Goal: Complete application form

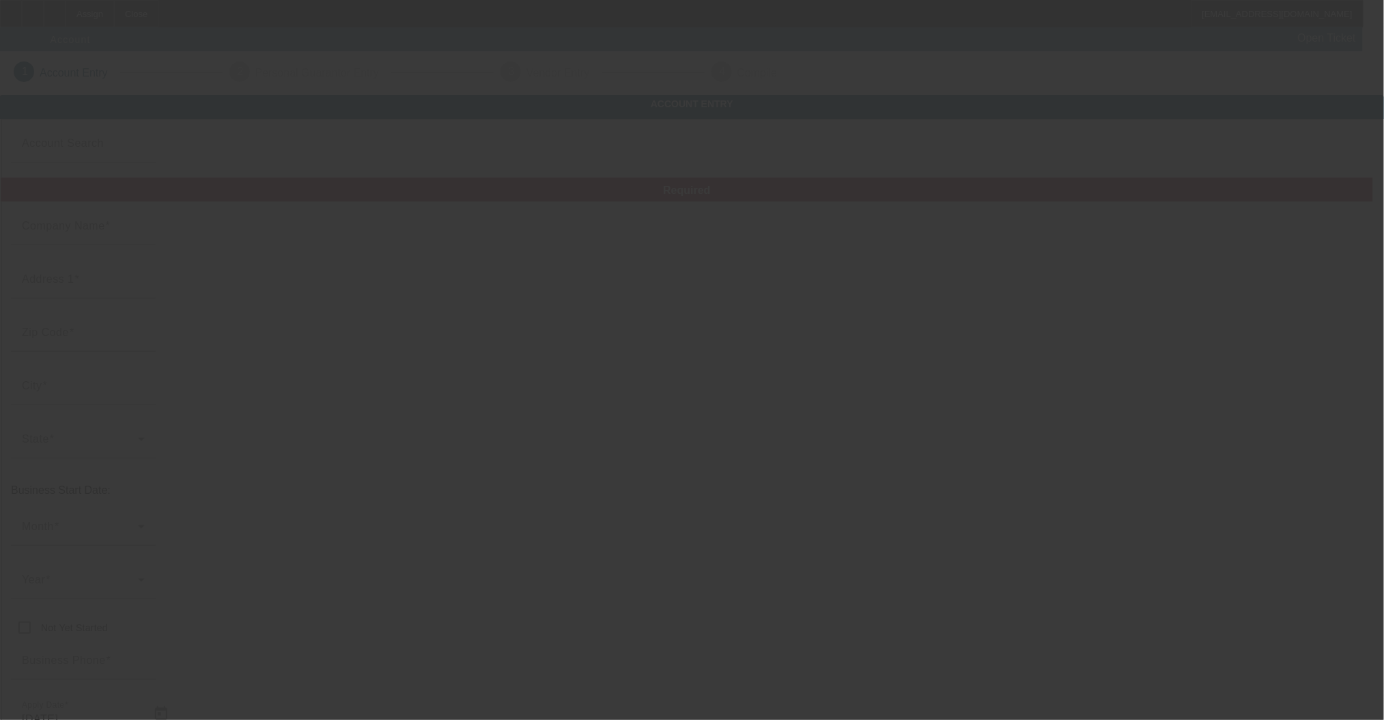
type input "Currency"
type input "R&JJ Towing Service"
type input "[STREET_ADDRESS]"
type input "60104"
type input "Bellwood"
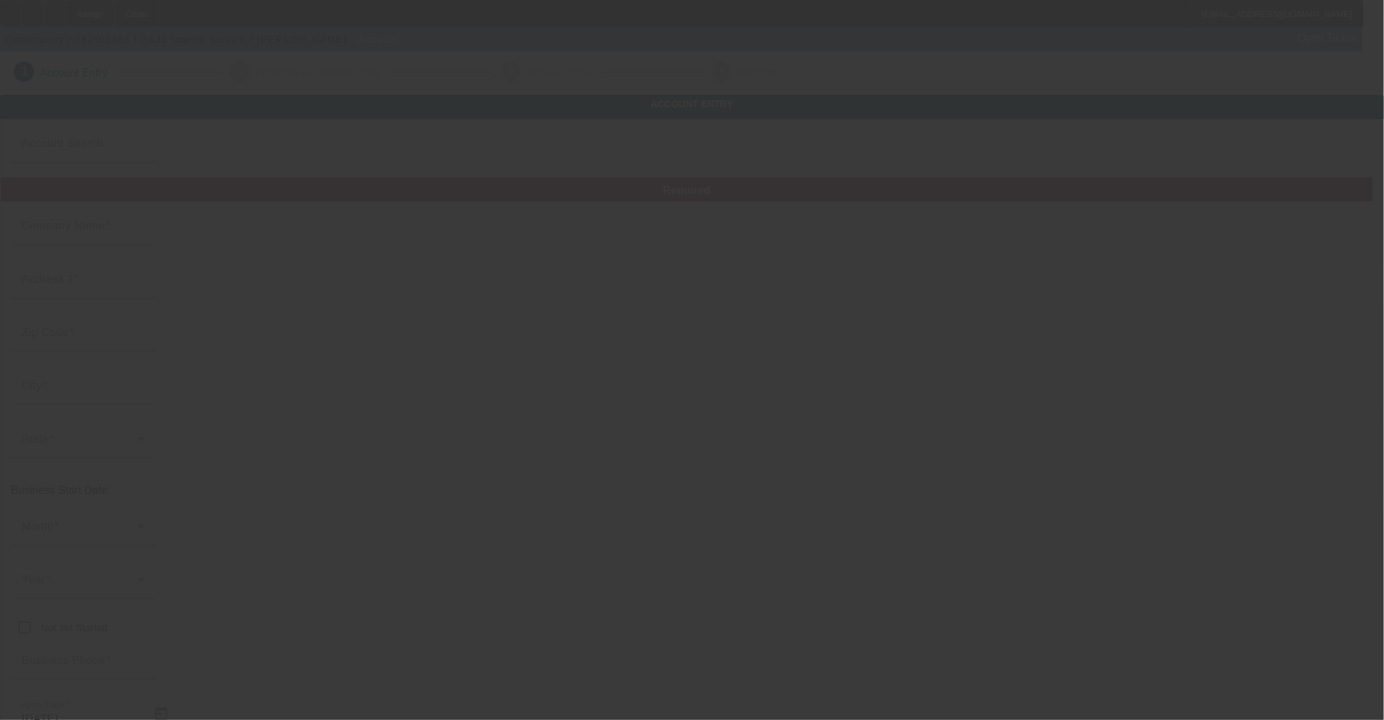
type input "[PHONE_NUMBER]"
type input "852929473"
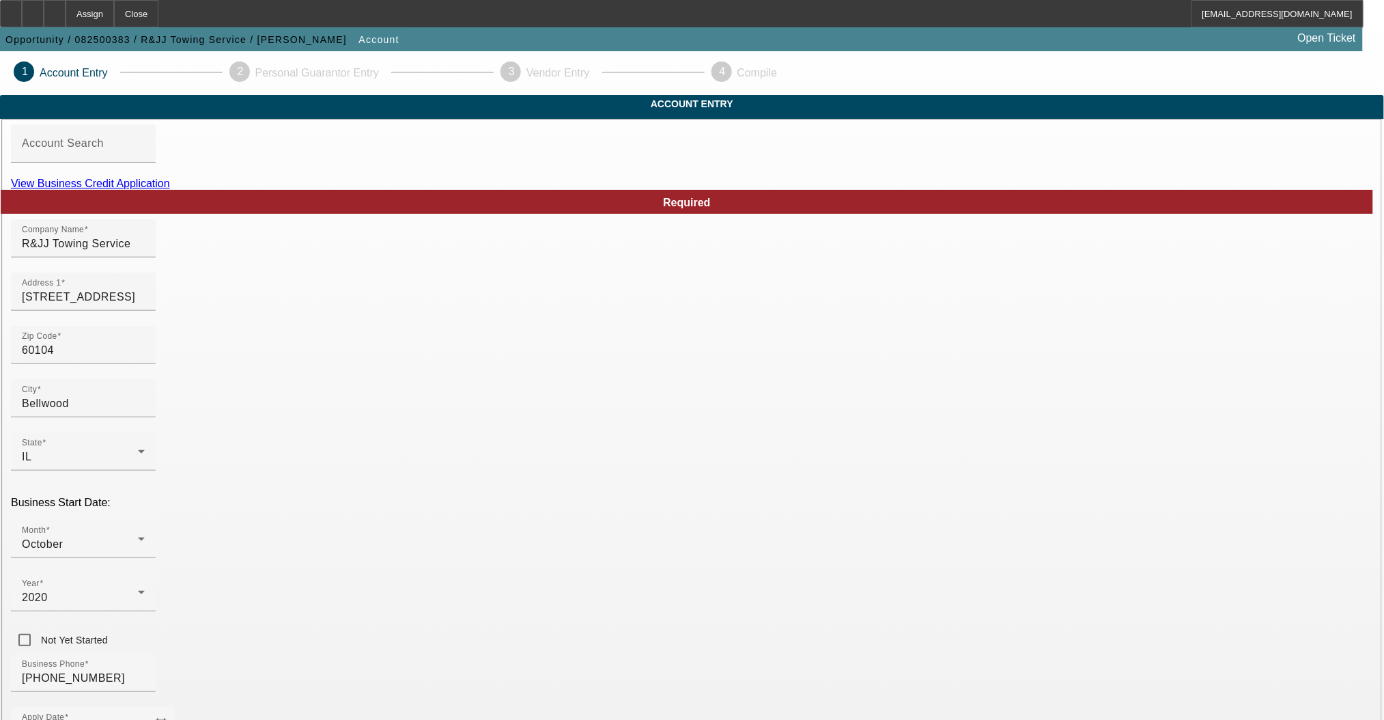
click at [170, 189] on link "View Business Credit Application" at bounding box center [90, 184] width 159 height 12
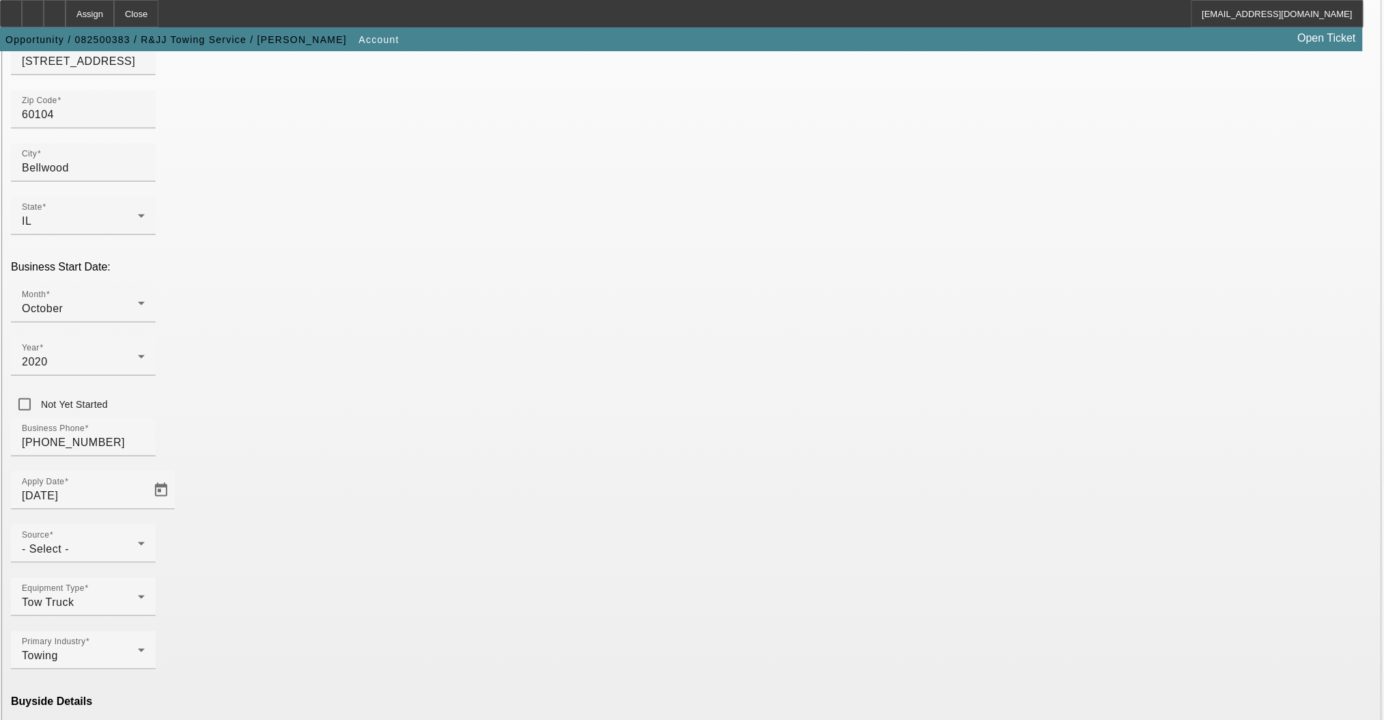
scroll to position [240, 0]
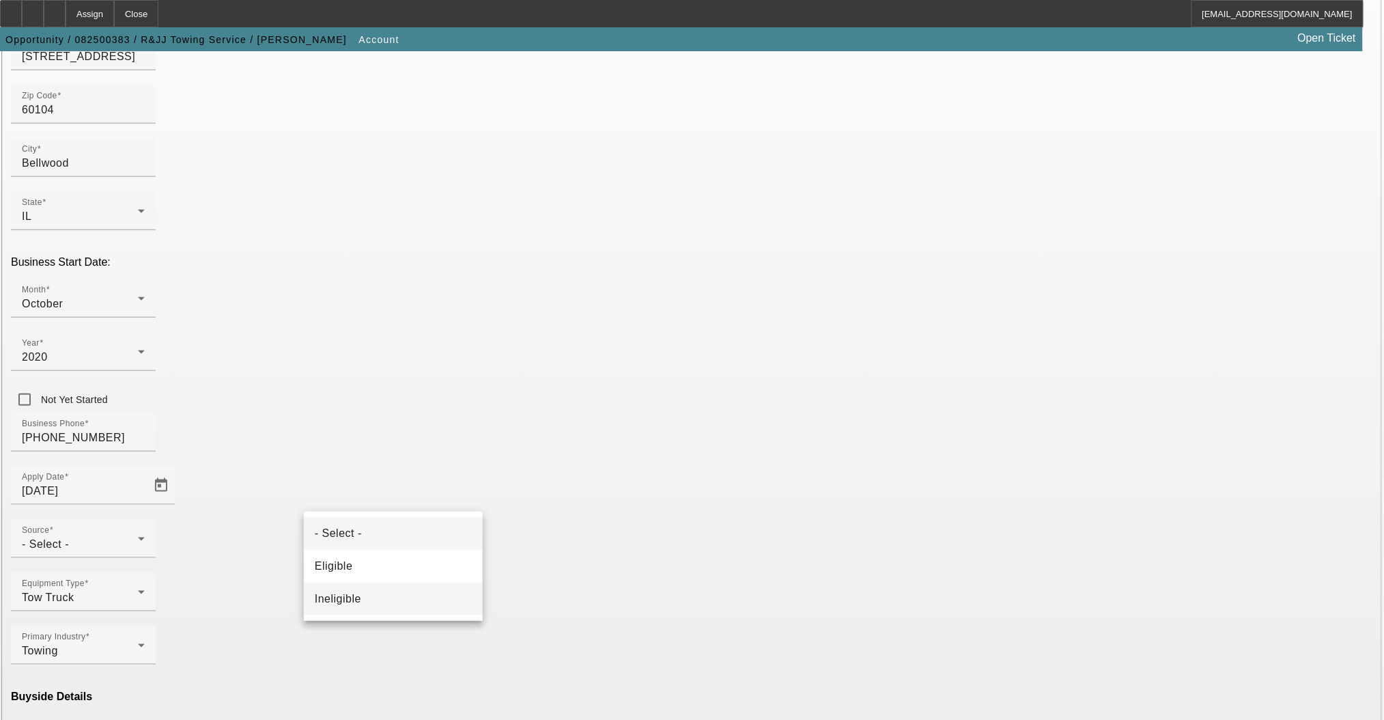
click at [363, 606] on mat-option "Ineligible" at bounding box center [393, 599] width 179 height 33
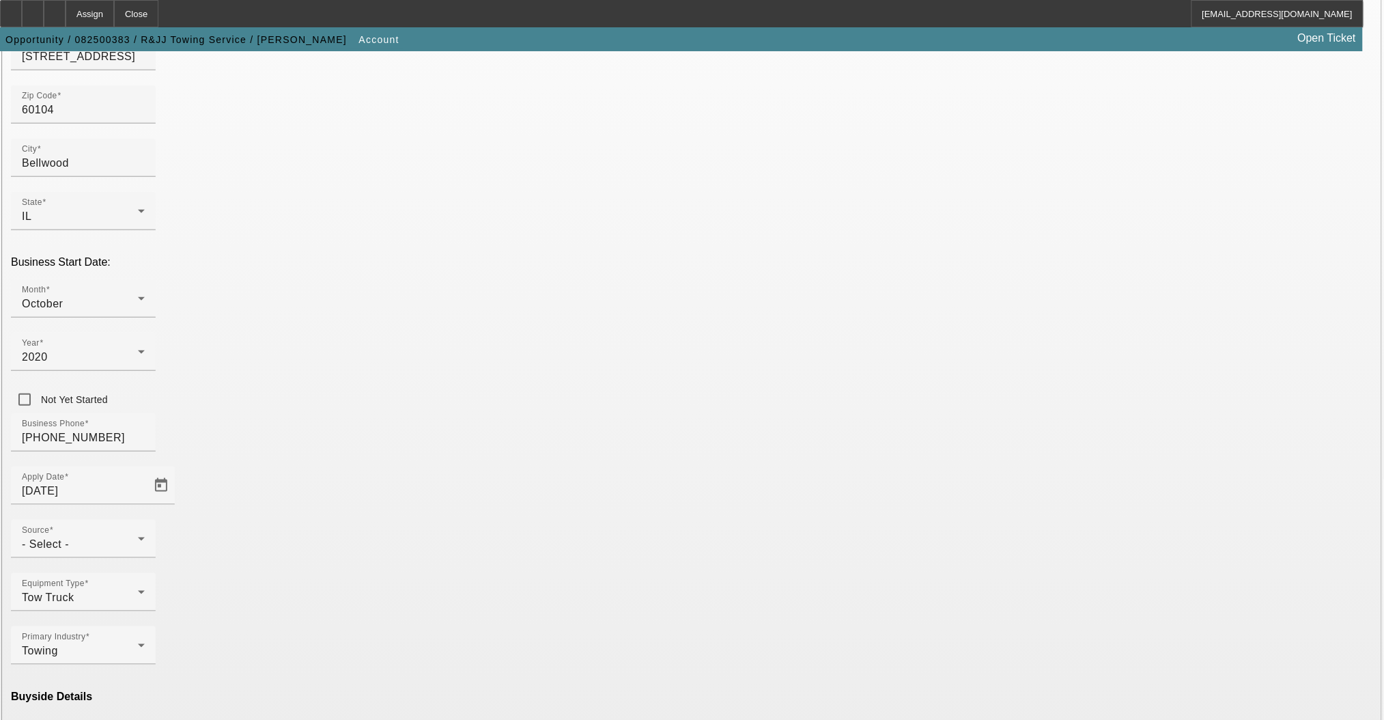
click at [571, 598] on mat-option "Currency" at bounding box center [592, 599] width 179 height 33
type input "Currency"
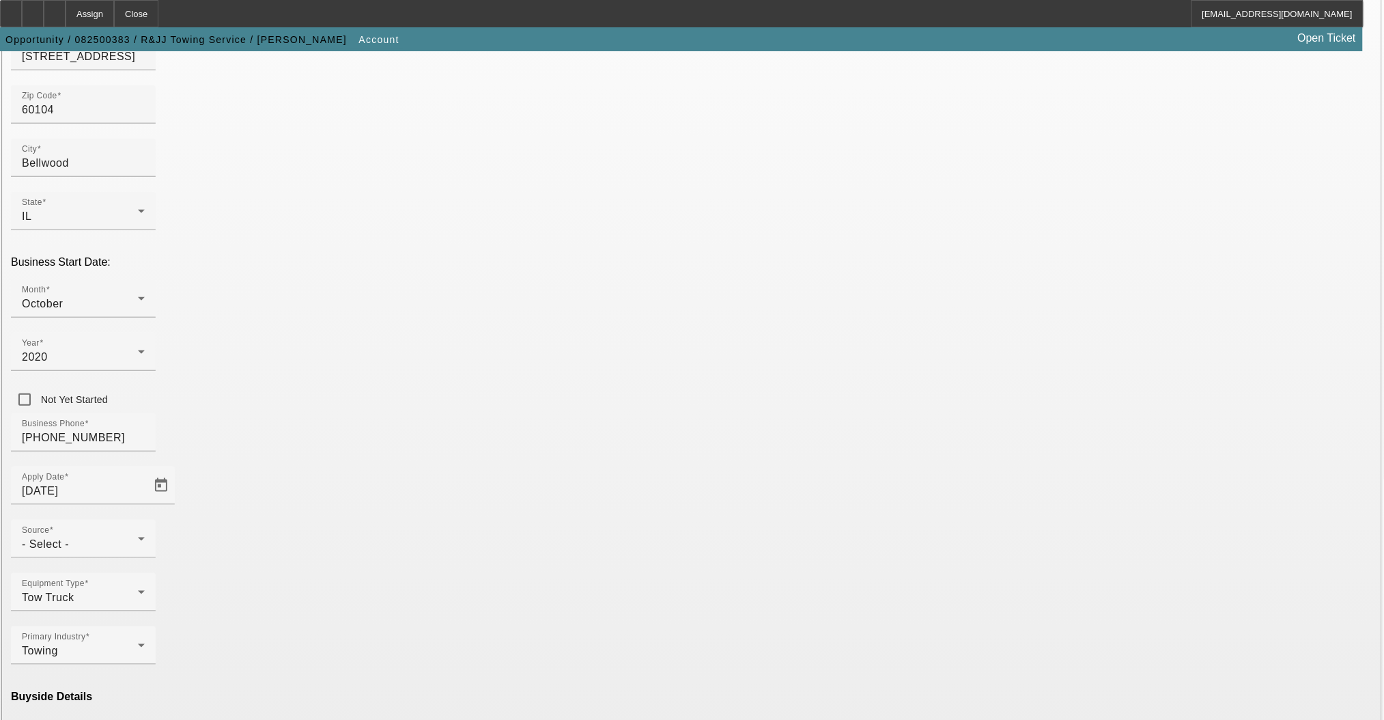
click at [156, 520] on div "Source - Select -" at bounding box center [83, 539] width 145 height 38
drag, startPoint x: 670, startPoint y: 368, endPoint x: 663, endPoint y: 367, distance: 7.0
click at [150, 531] on icon at bounding box center [141, 539] width 16 height 16
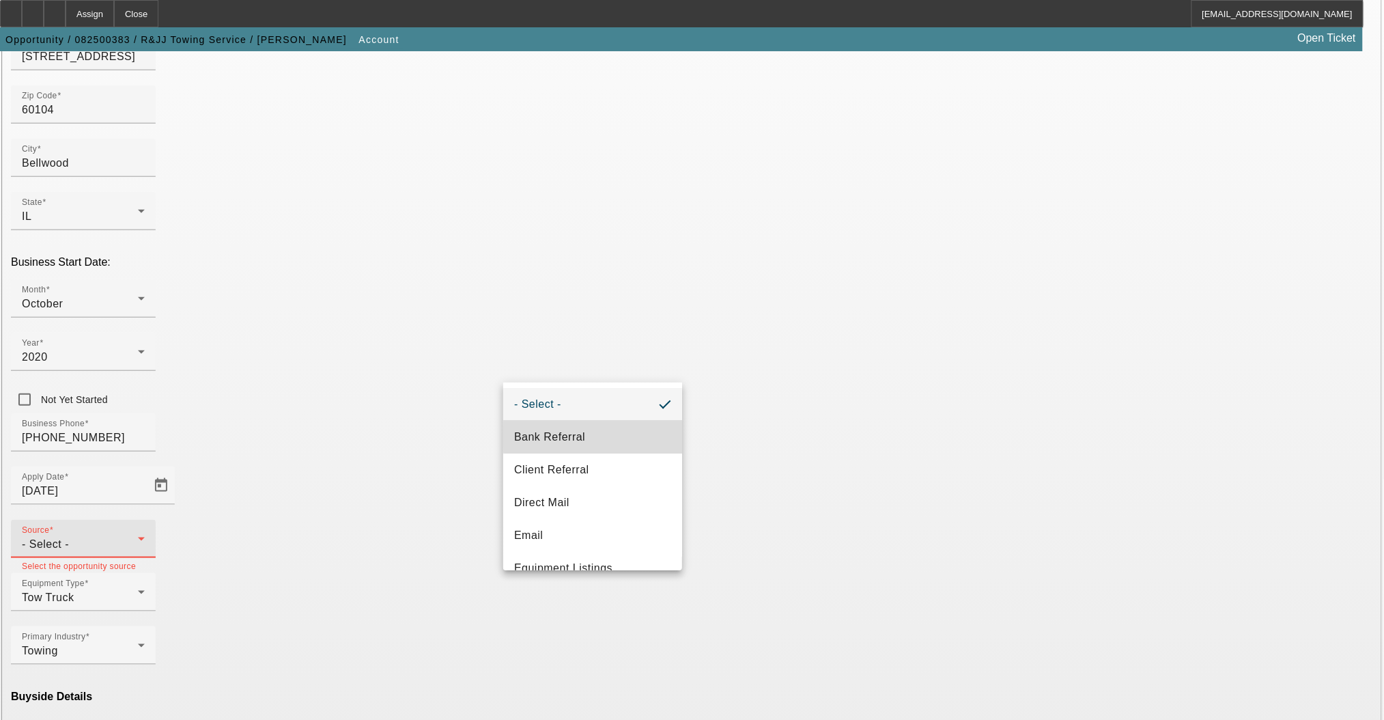
click at [598, 436] on mat-option "Bank Referral" at bounding box center [592, 437] width 179 height 33
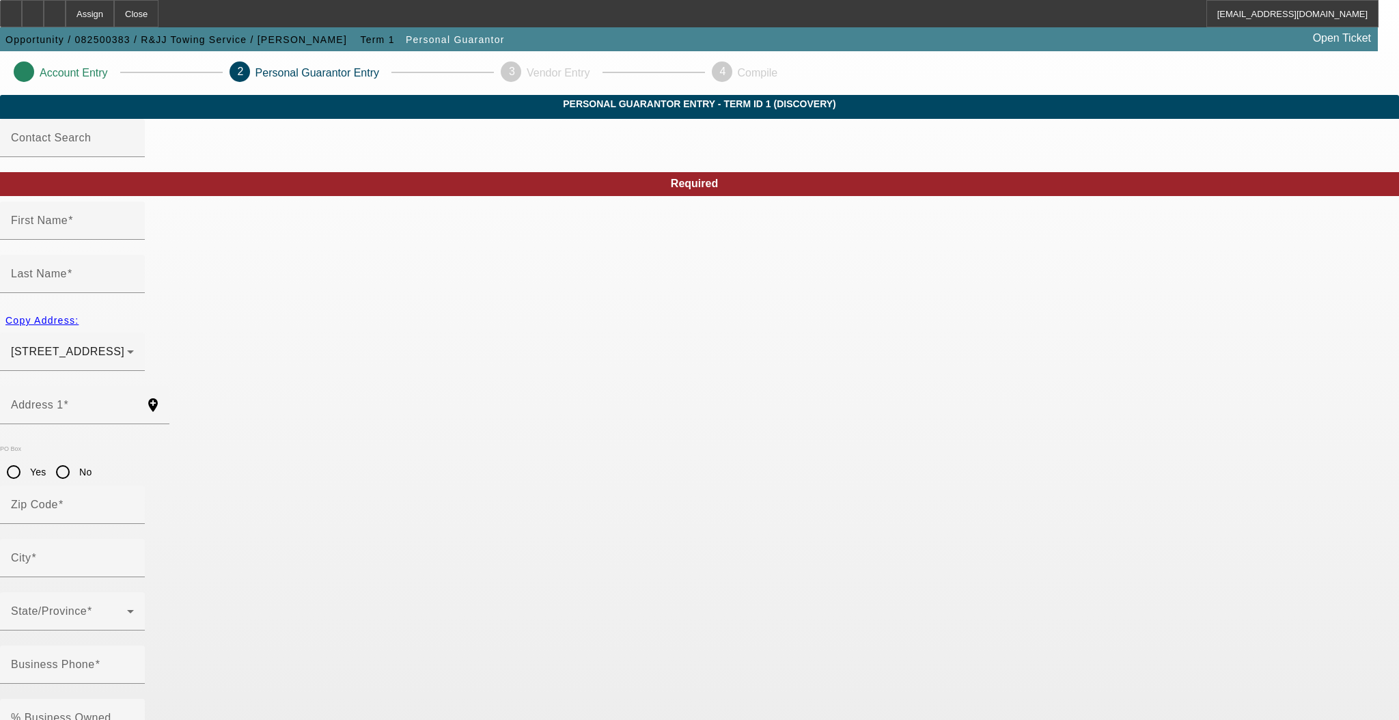
type input "[PERSON_NAME]"
type input "[STREET_ADDRESS]"
radio input "true"
type input "60104"
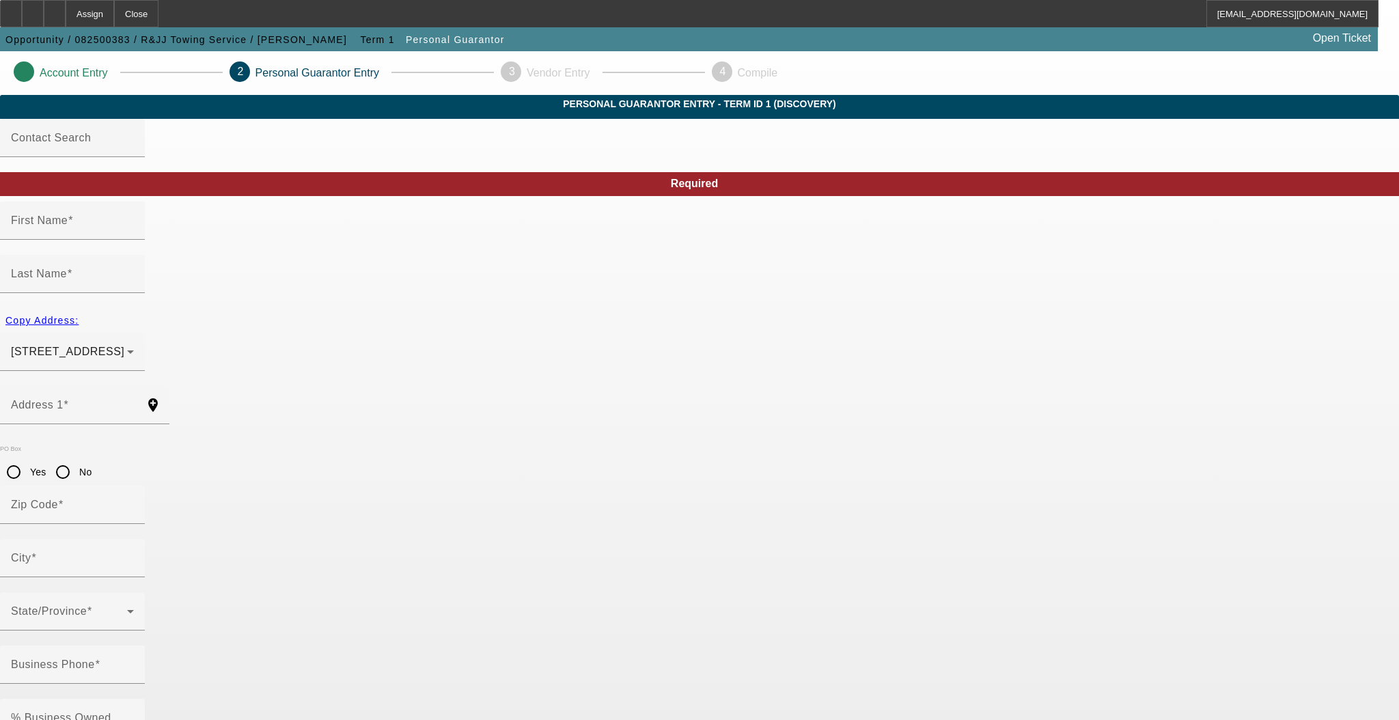
type input "Bellwood"
type input "[PHONE_NUMBER]"
type input "50"
type input "318-54-6813"
type input "[EMAIL_ADDRESS][DOMAIN_NAME]"
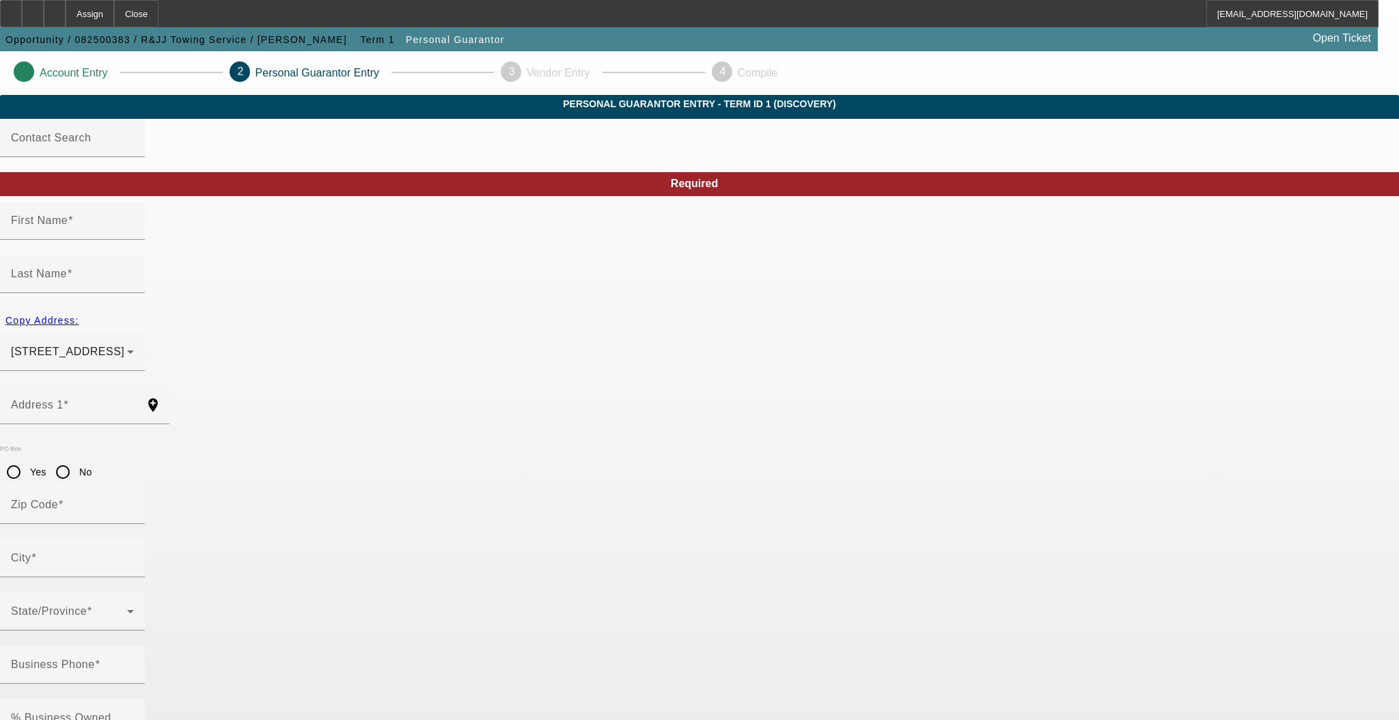
type input "$91,000.00"
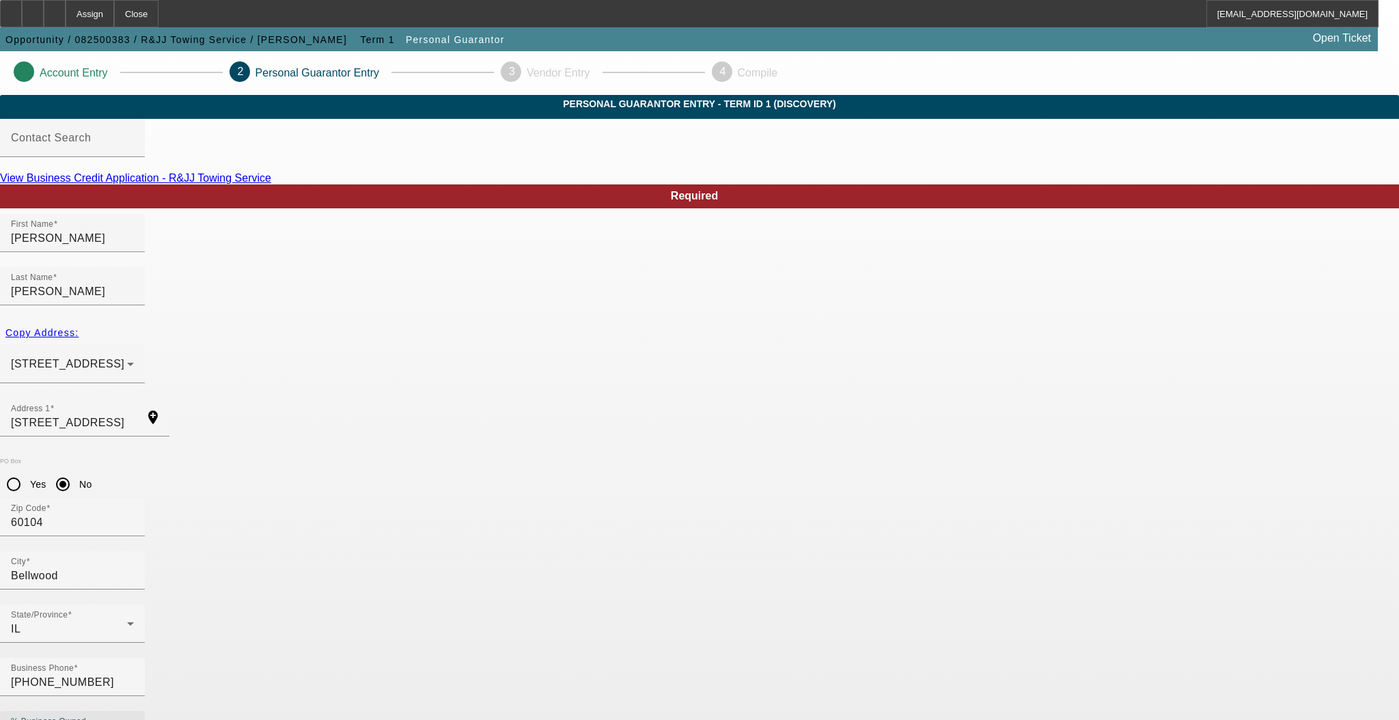
drag, startPoint x: 536, startPoint y: 544, endPoint x: 508, endPoint y: 541, distance: 28.1
type input "100"
drag, startPoint x: 642, startPoint y: 601, endPoint x: 445, endPoint y: 585, distance: 198.0
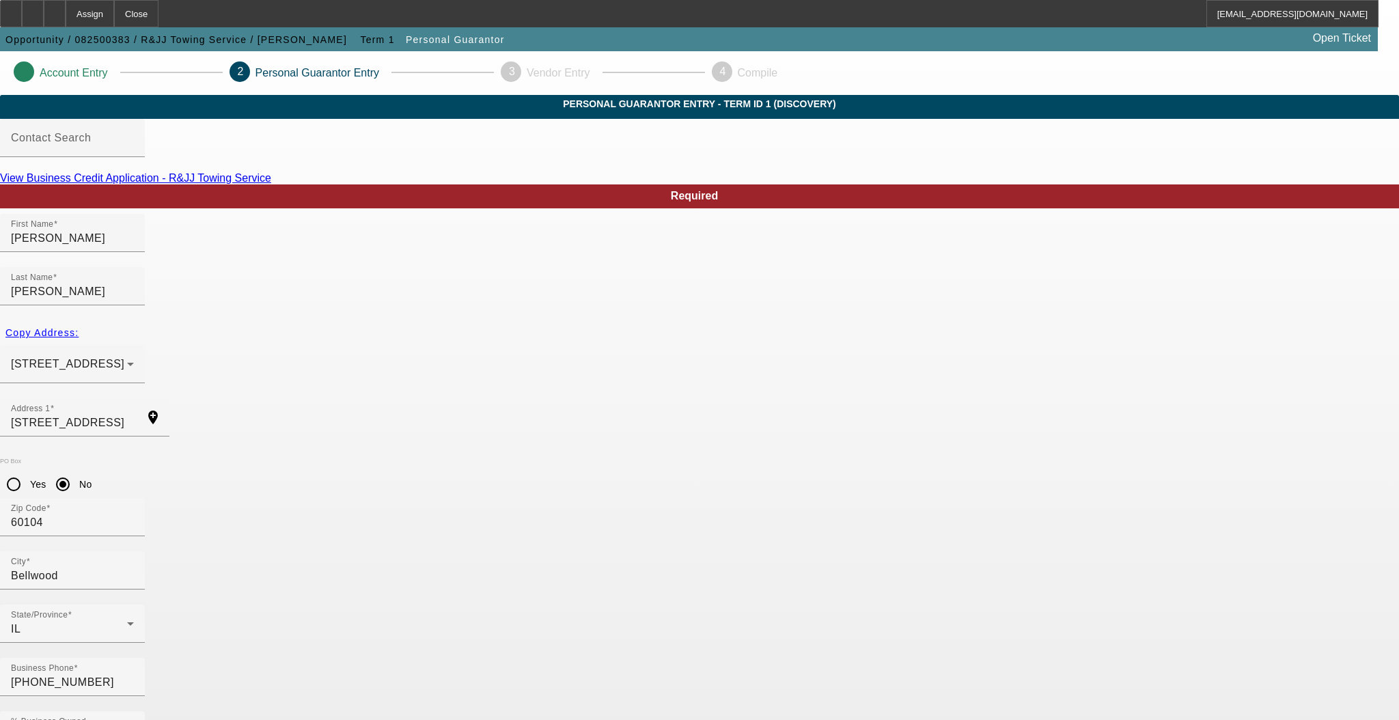
type input "[EMAIL_ADDRESS][DOMAIN_NAME]"
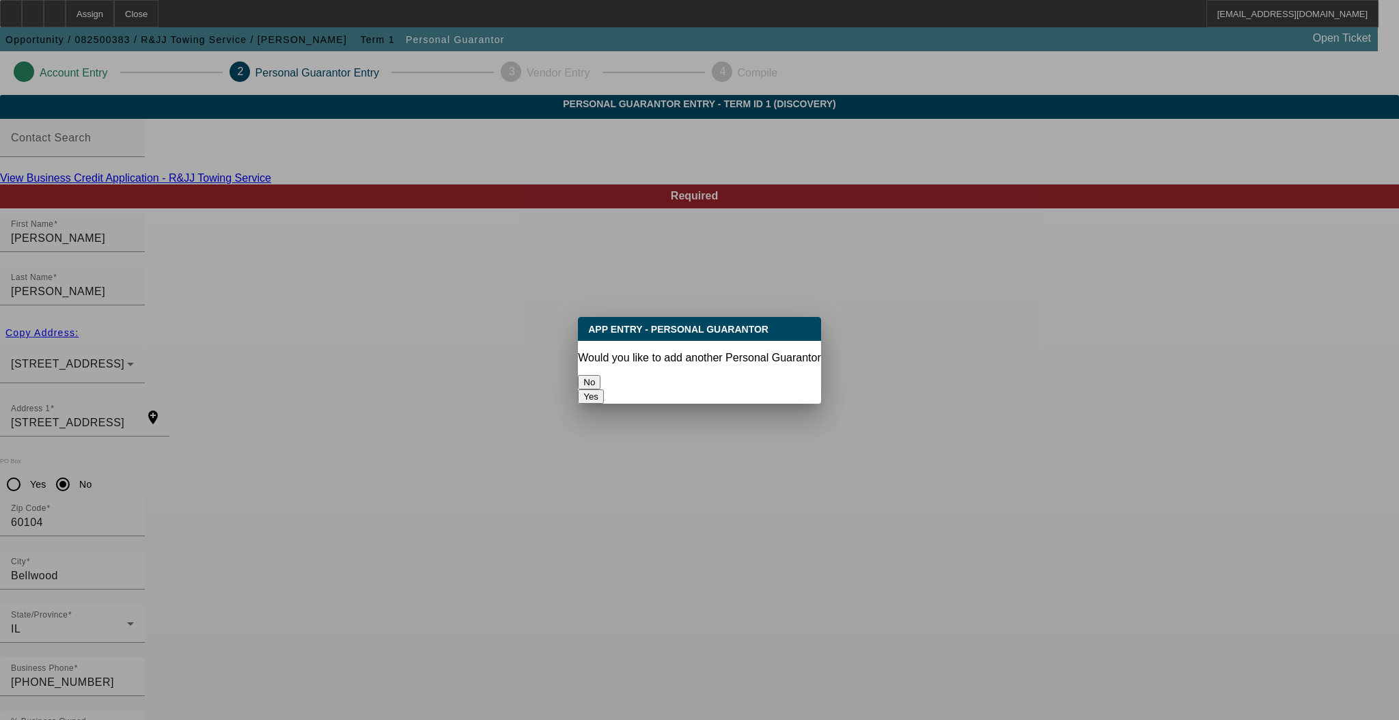
click at [600, 384] on button "No" at bounding box center [589, 382] width 23 height 14
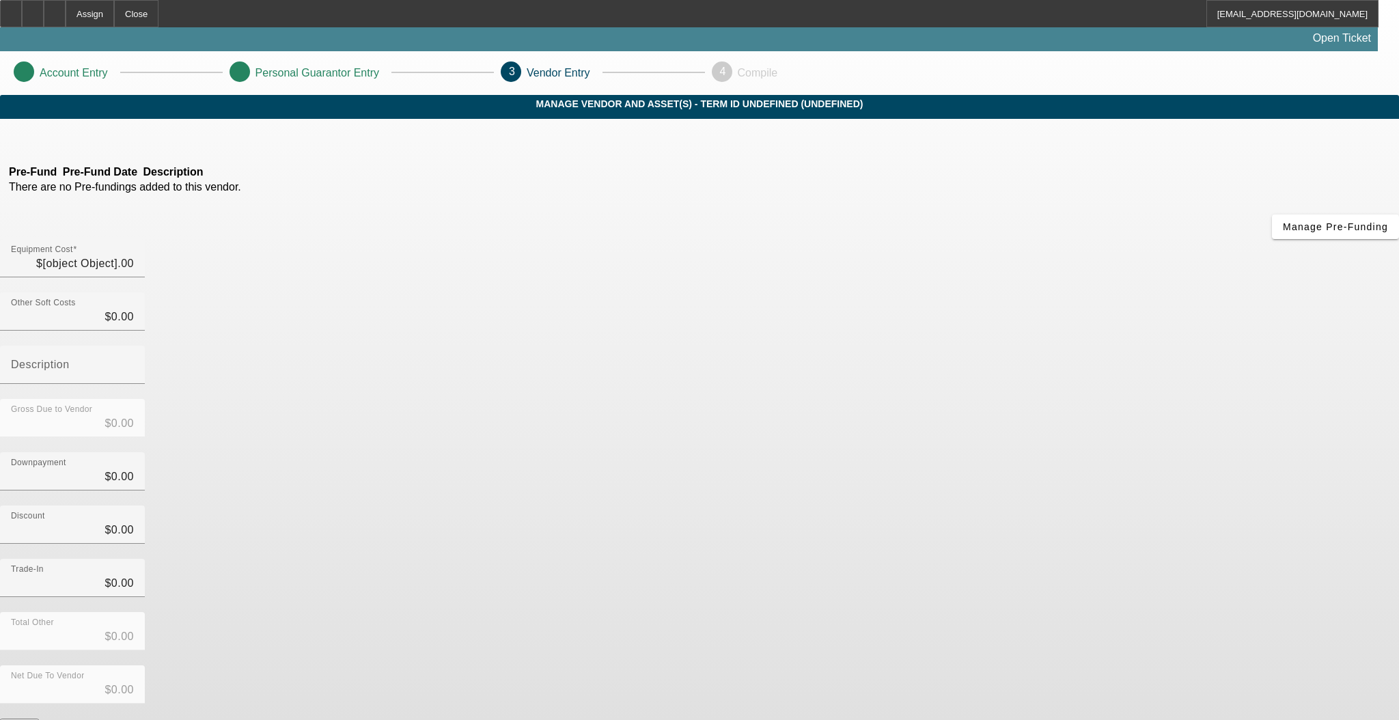
type input "$29,900.00"
type input "$2,000.00"
type input "$27,900.00"
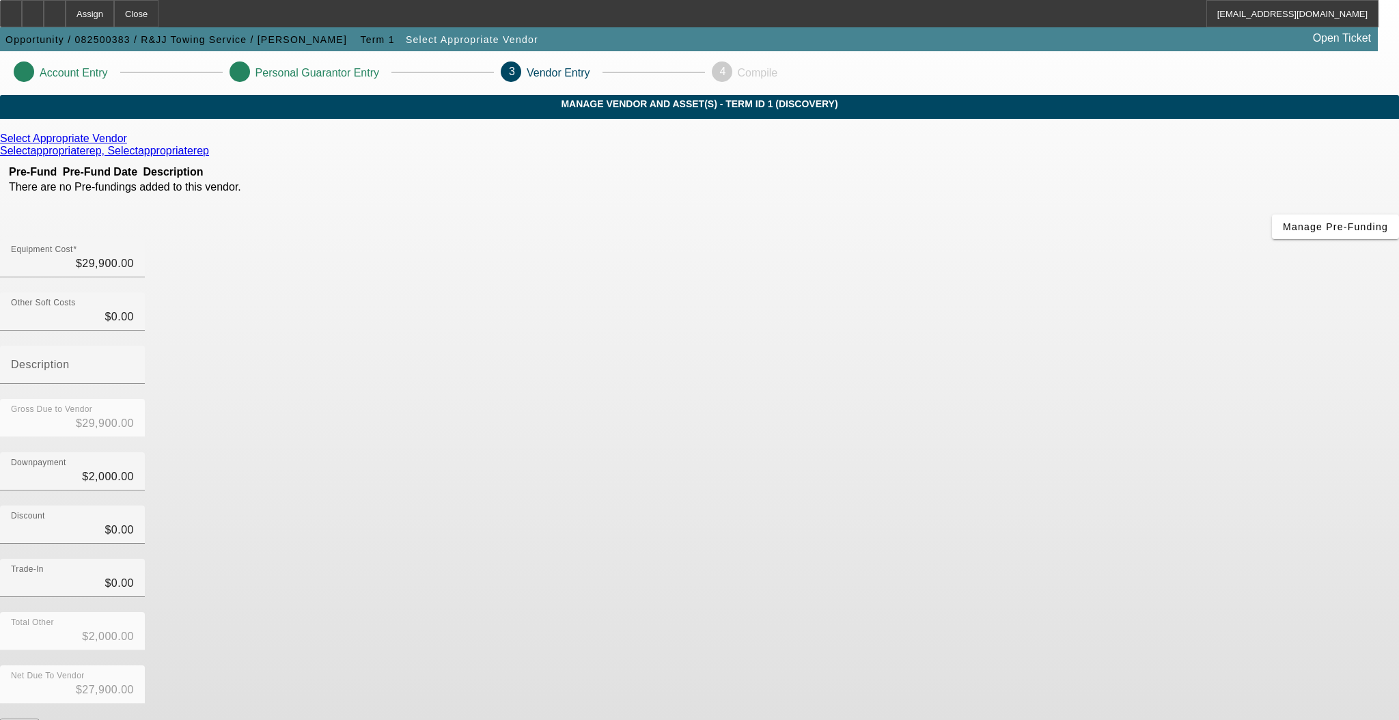
click at [39, 718] on button "Submit" at bounding box center [19, 725] width 39 height 14
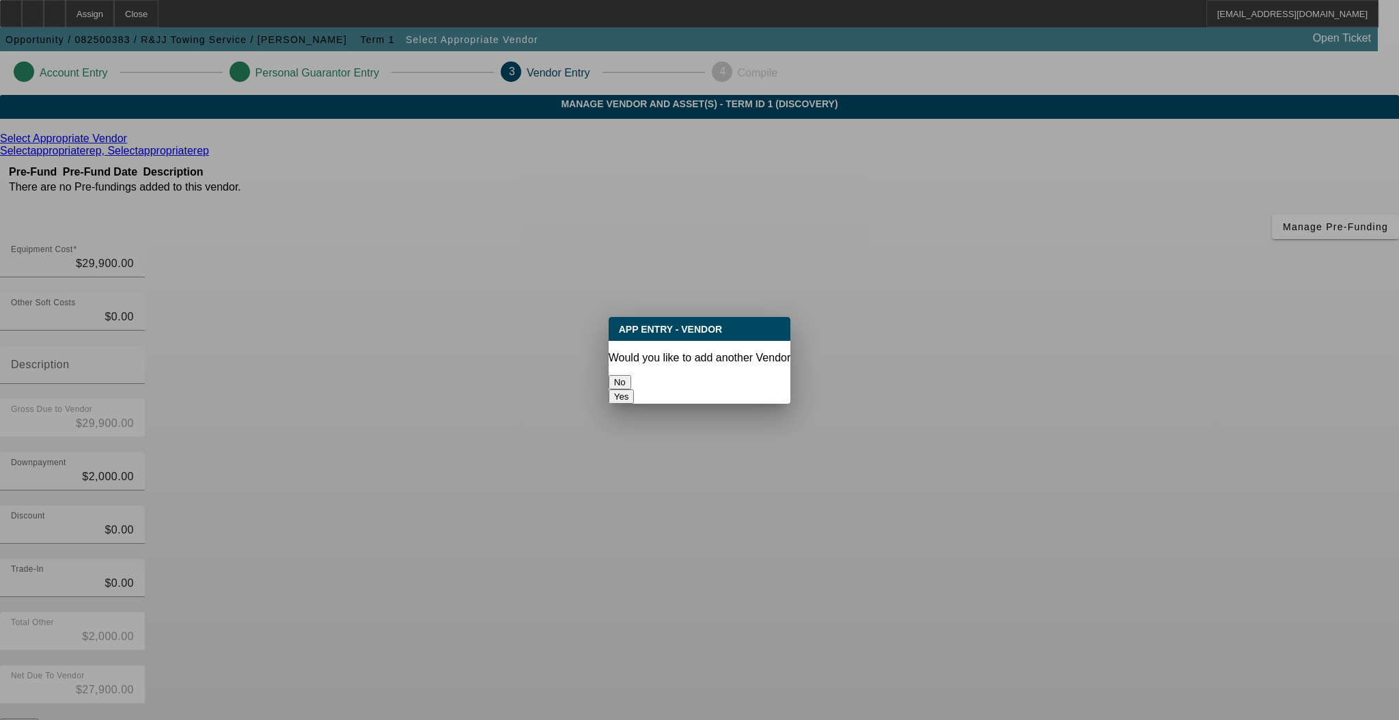
click at [631, 382] on button "No" at bounding box center [620, 382] width 23 height 14
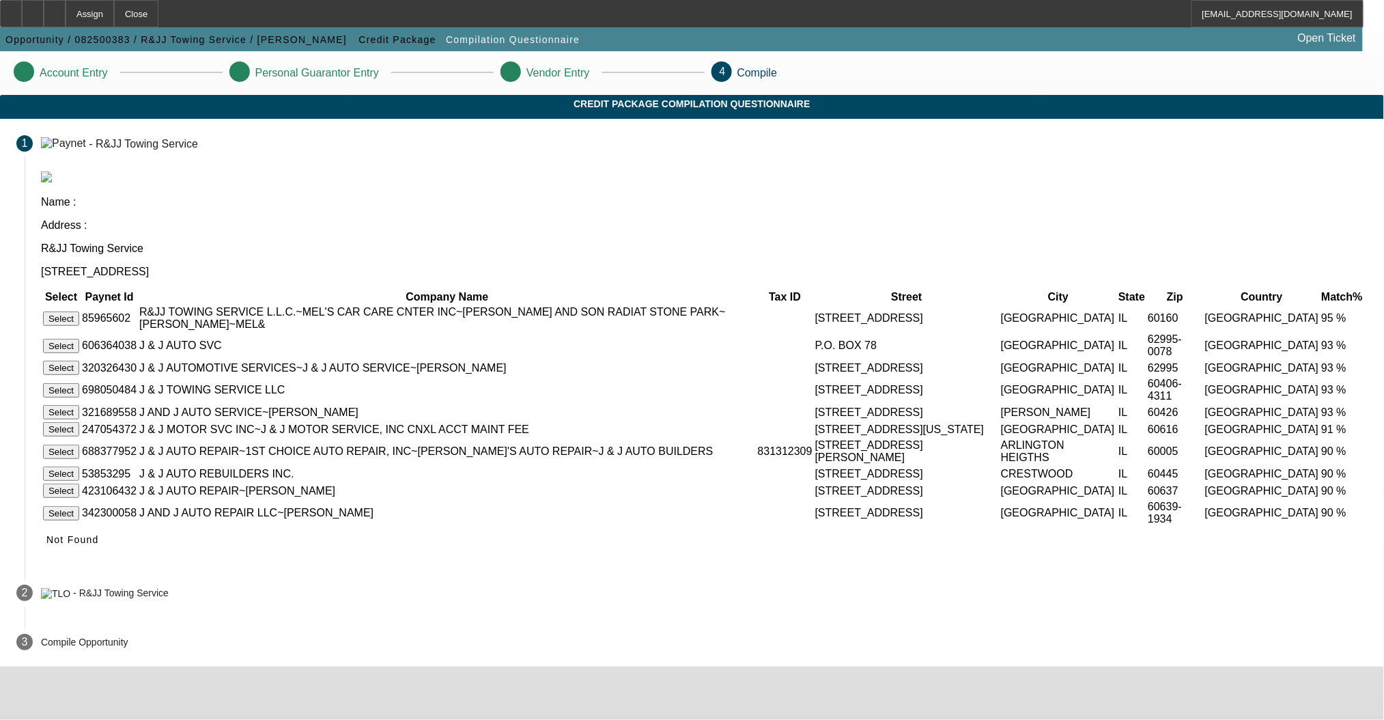
click at [79, 311] on button "Select" at bounding box center [61, 318] width 36 height 14
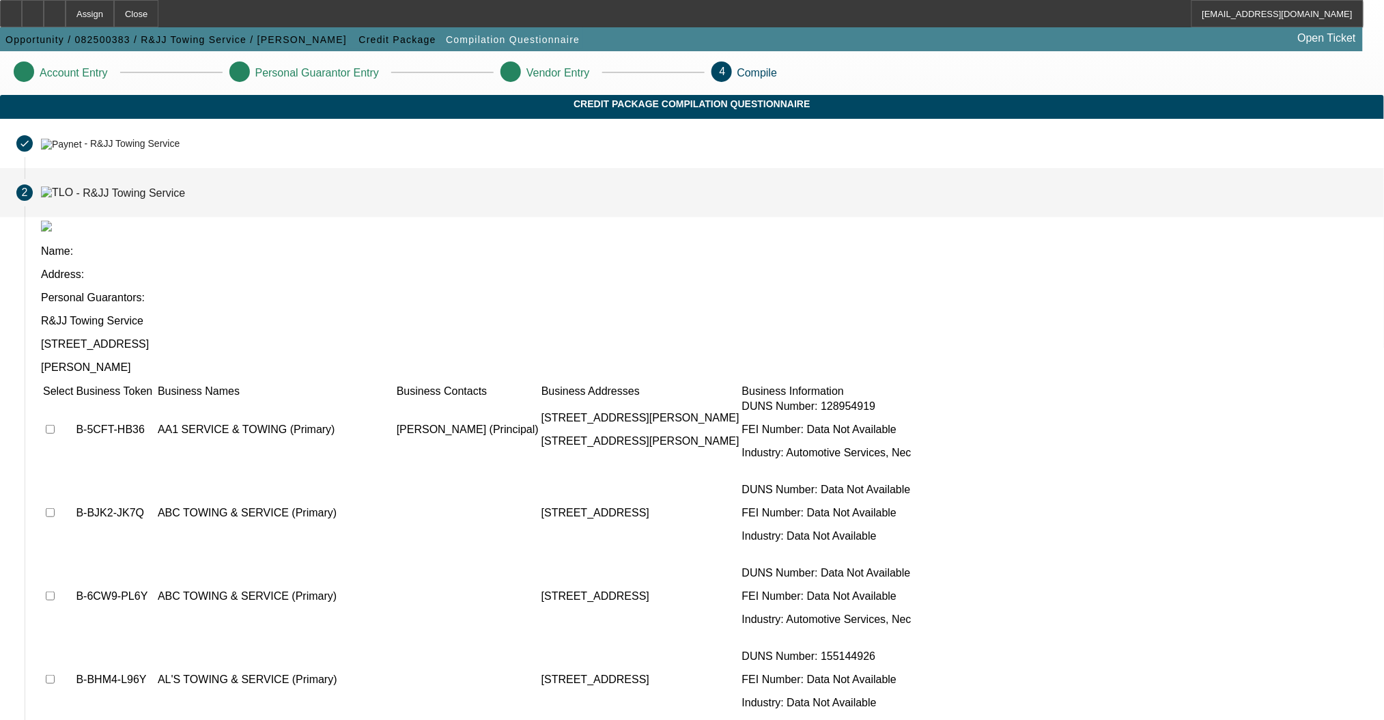
scroll to position [846, 0]
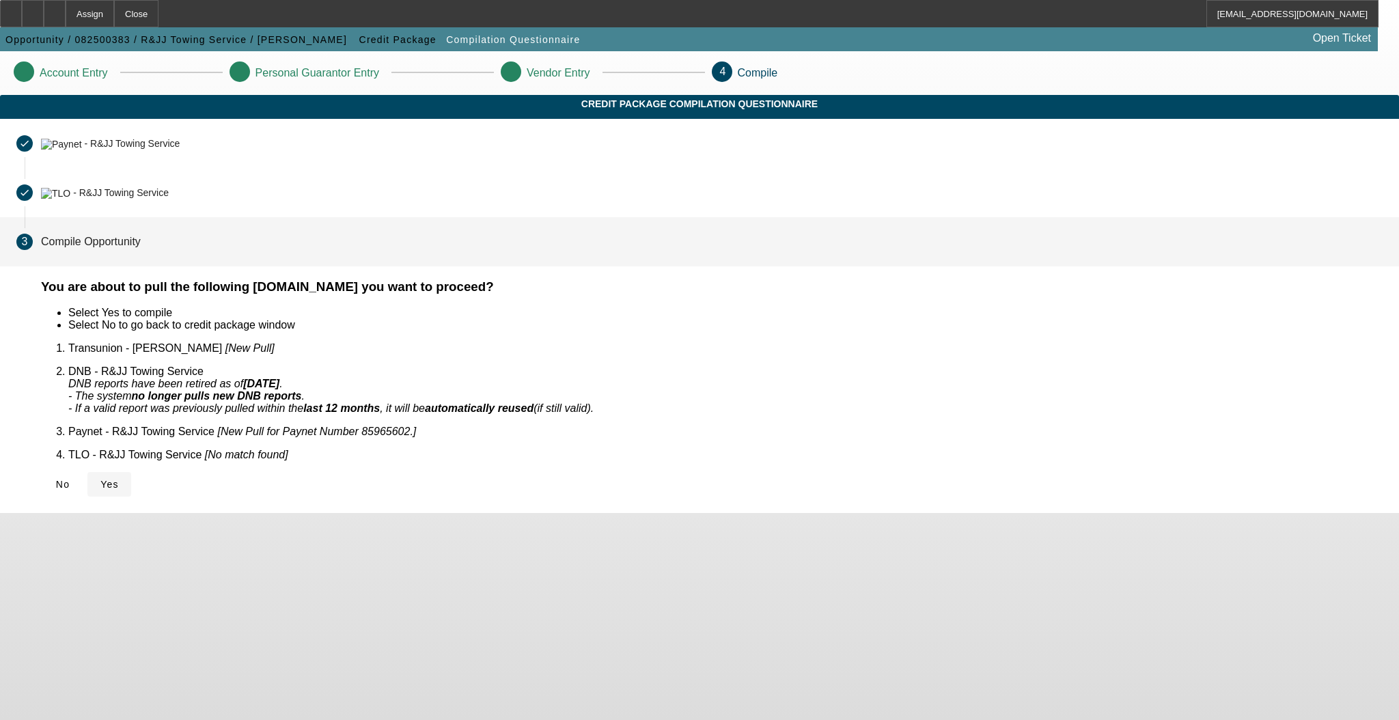
click at [119, 479] on span "Yes" at bounding box center [109, 484] width 18 height 11
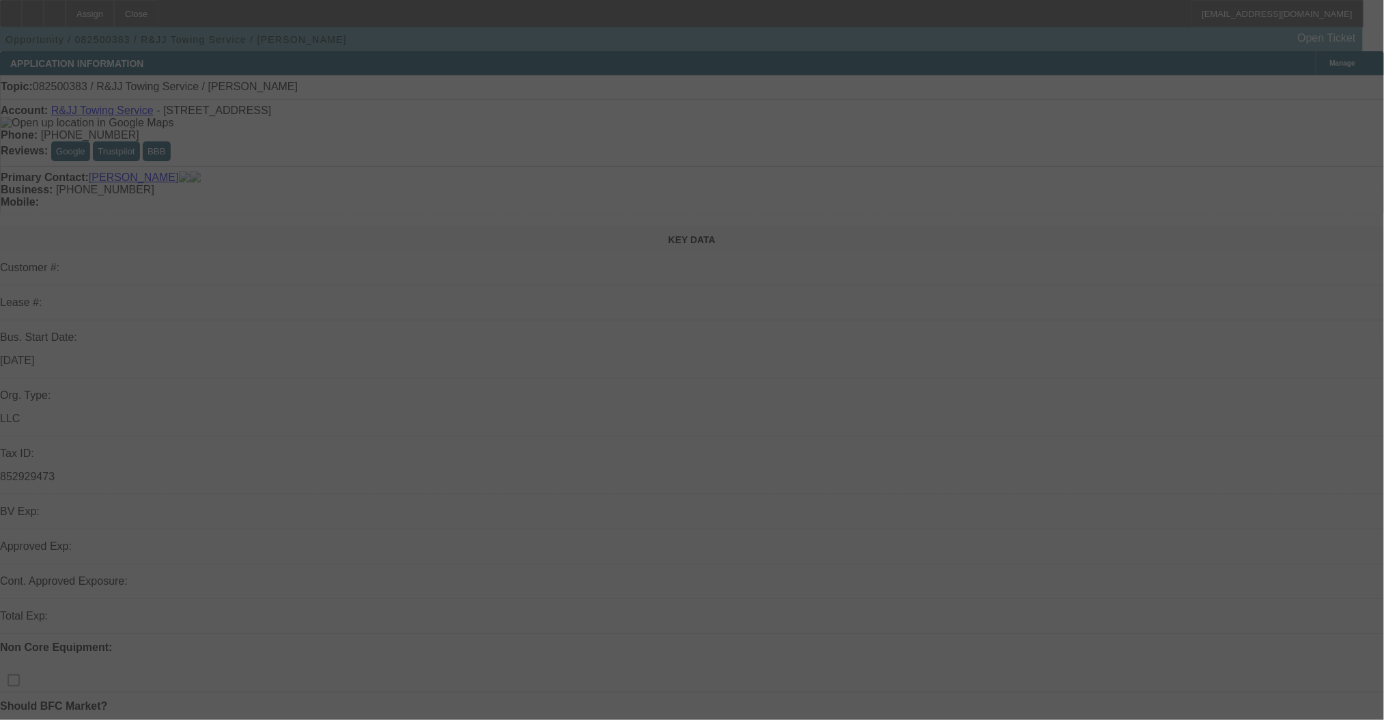
select select "0"
select select "2"
select select "0"
select select "6"
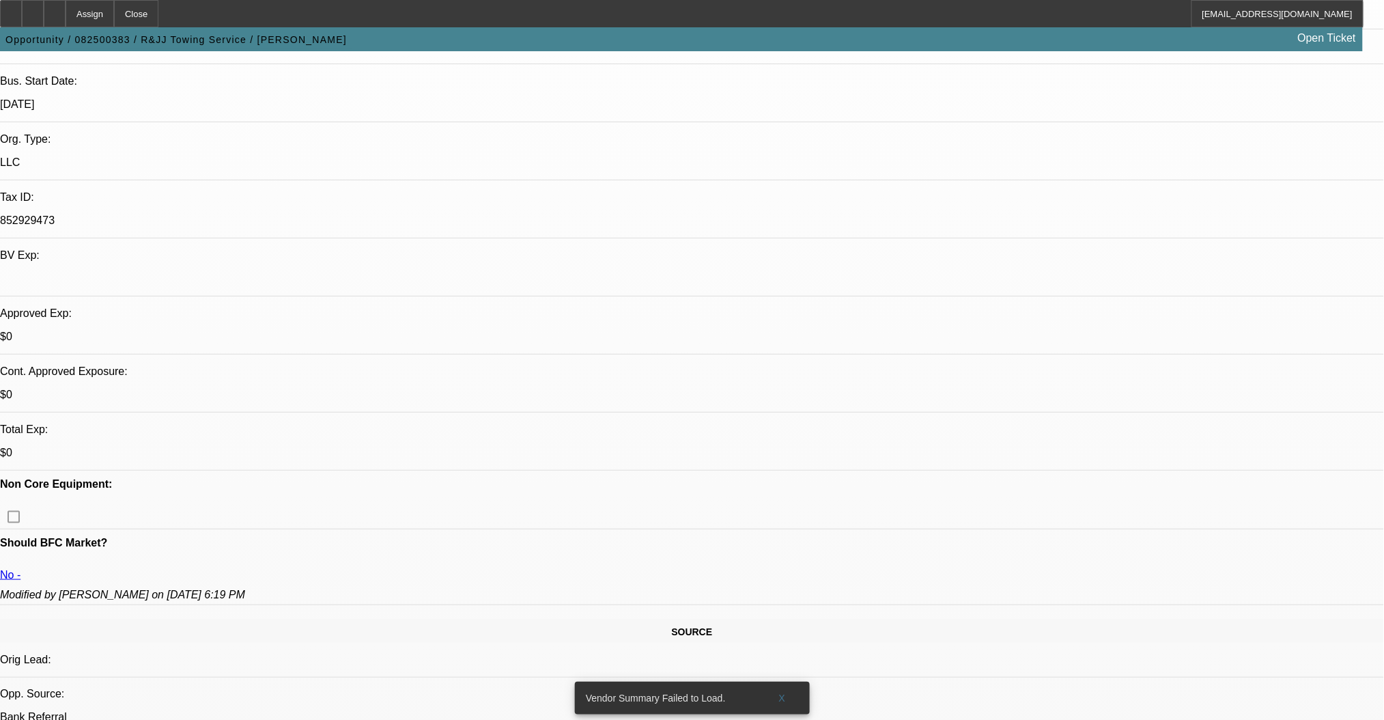
scroll to position [455, 0]
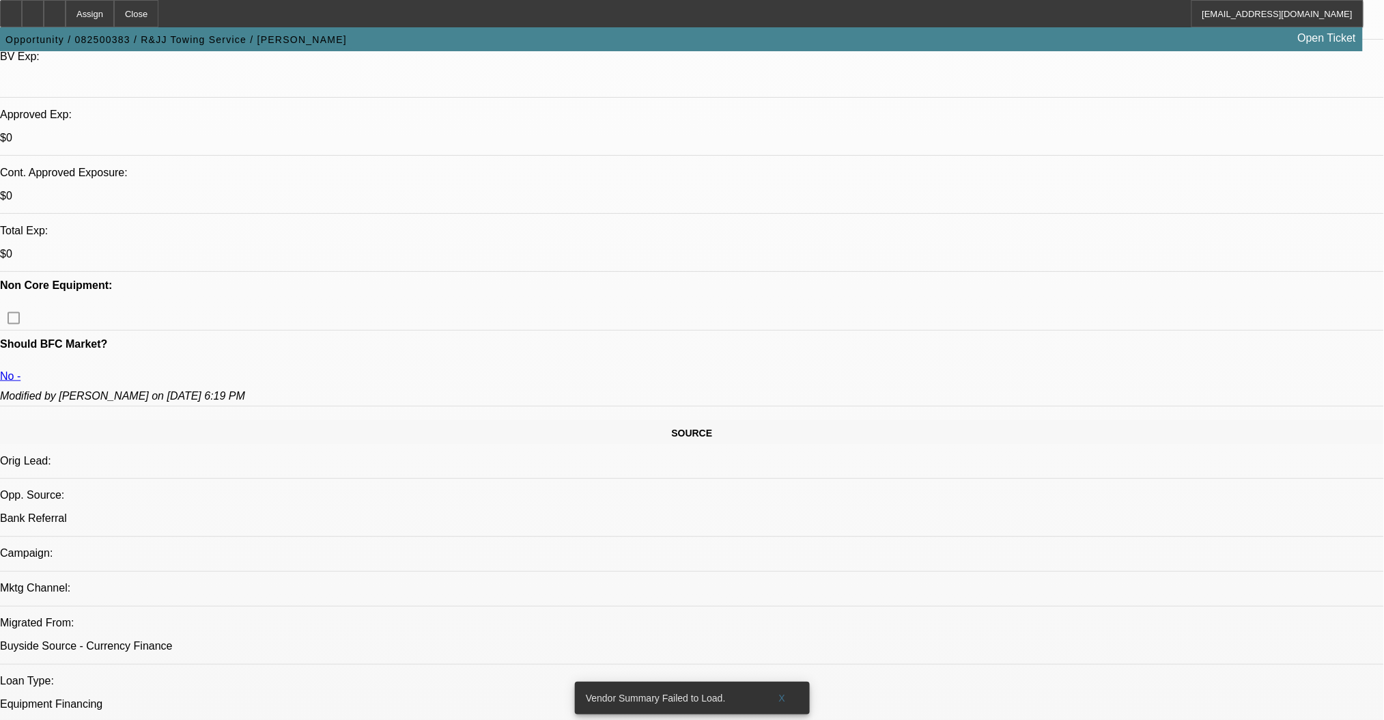
click at [66, 9] on div at bounding box center [55, 13] width 22 height 27
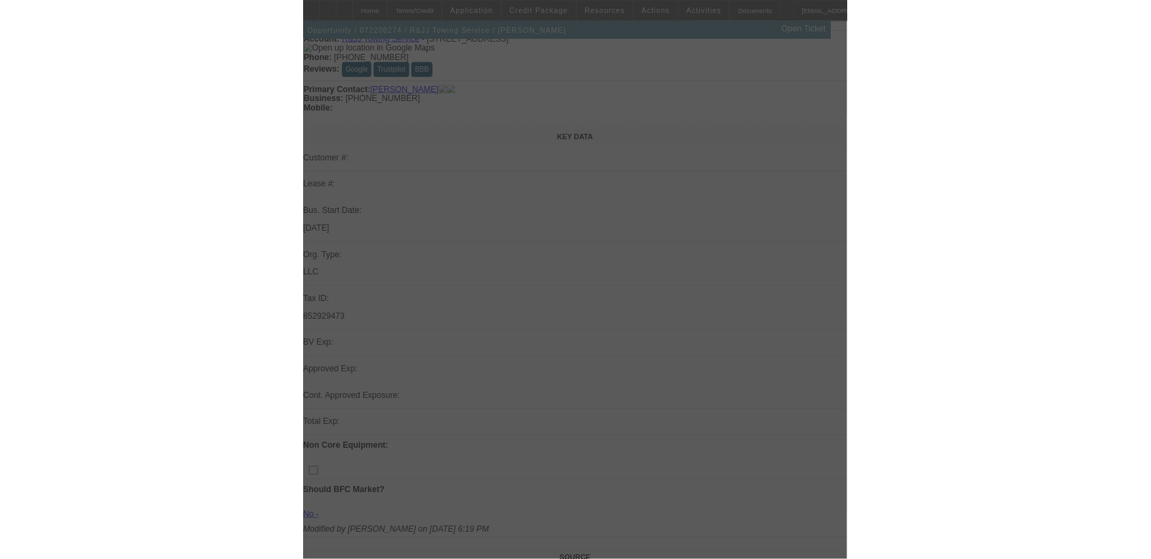
scroll to position [91, 0]
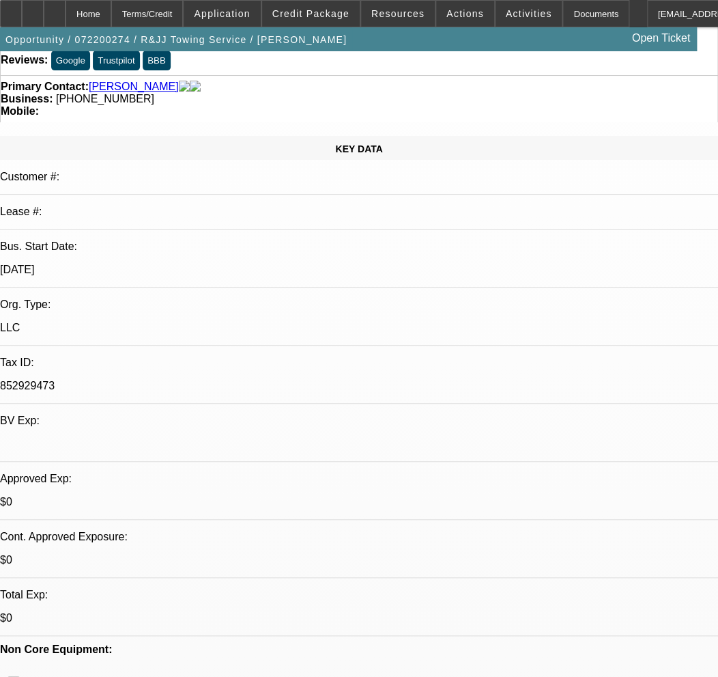
select select "0.2"
select select "2"
select select "0.1"
select select "4"
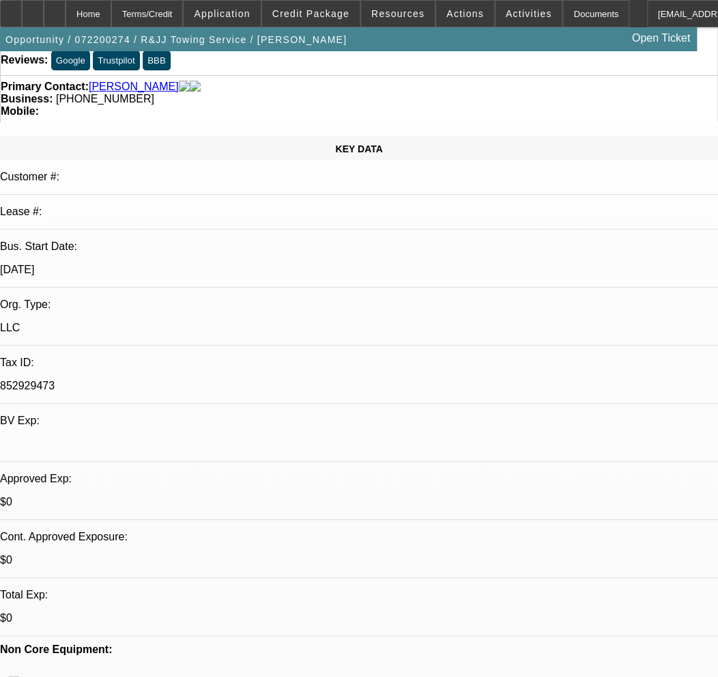
select select "0.15"
select select "2"
select select "0.1"
select select "4"
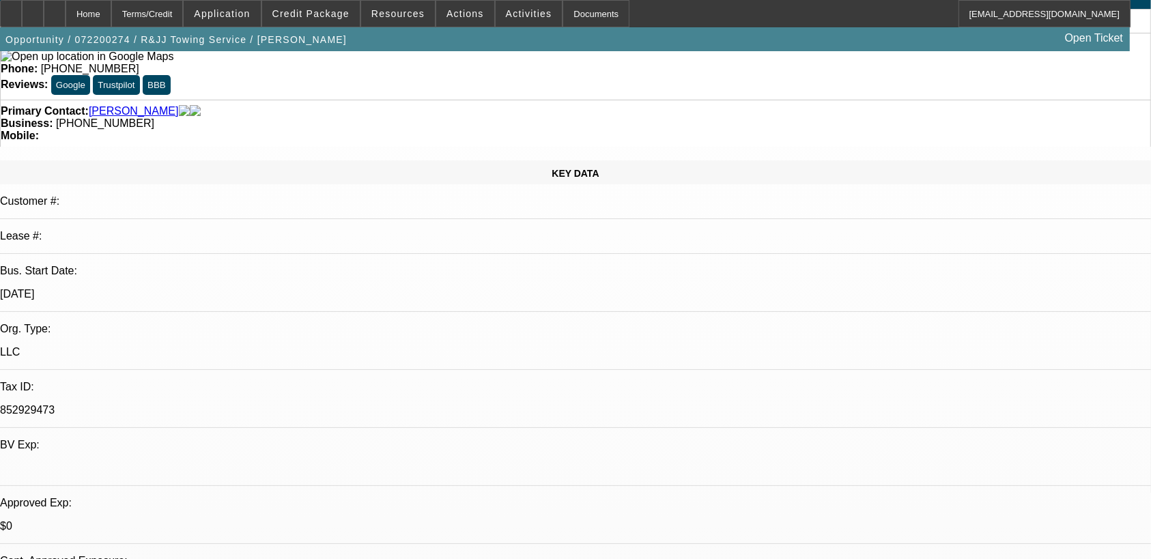
scroll to position [0, 0]
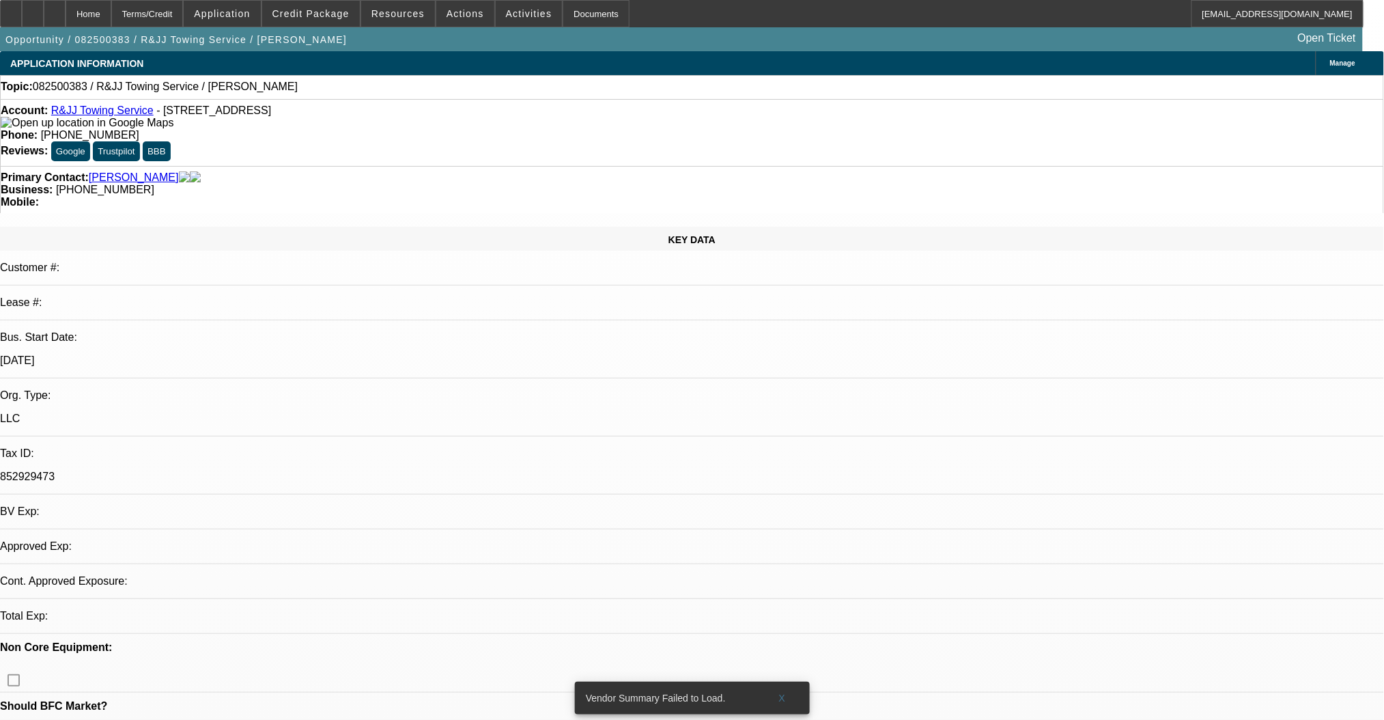
select select "0"
select select "2"
select select "0"
select select "6"
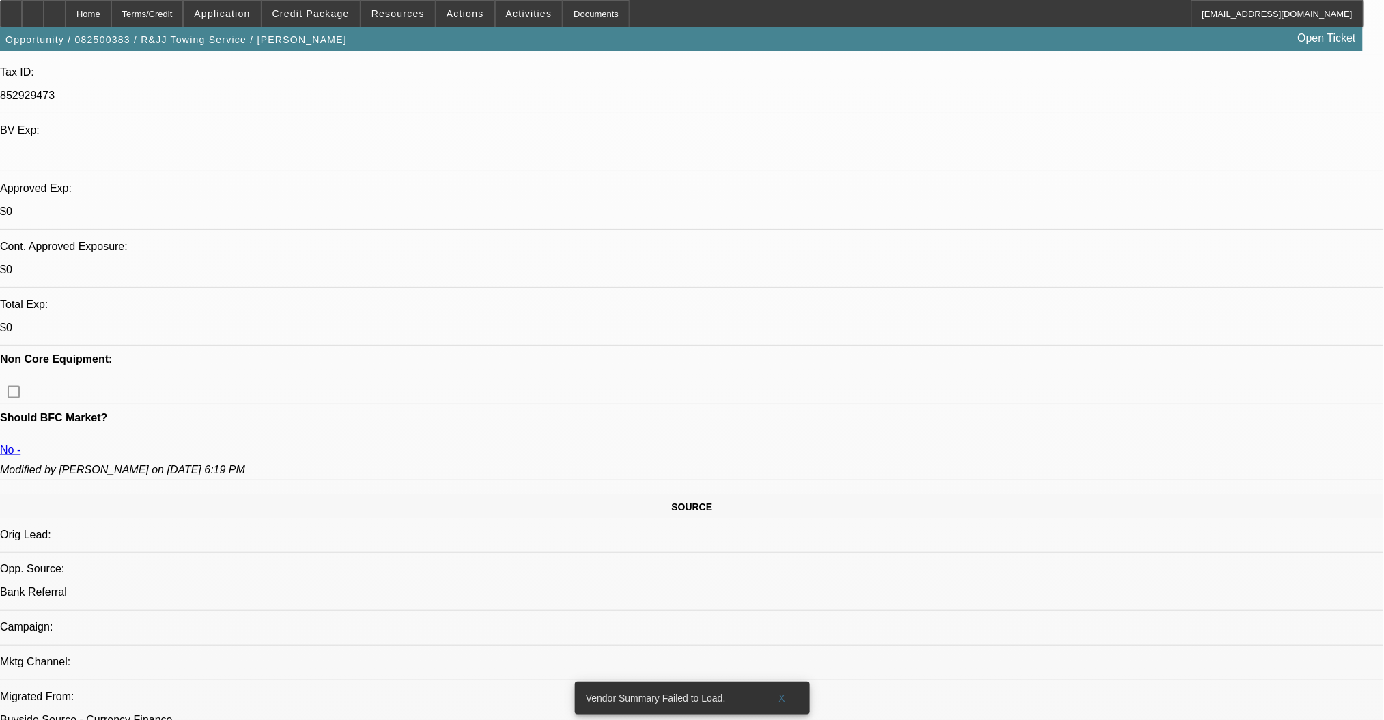
scroll to position [364, 0]
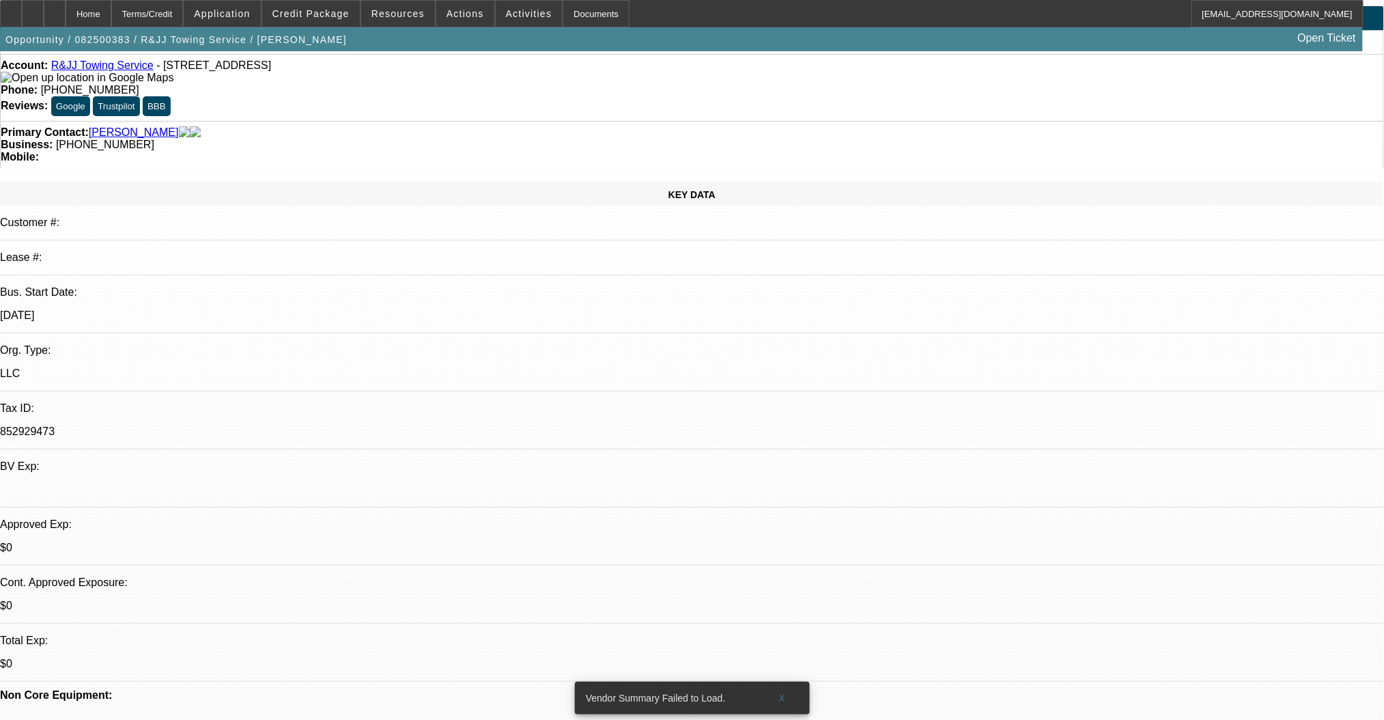
scroll to position [0, 0]
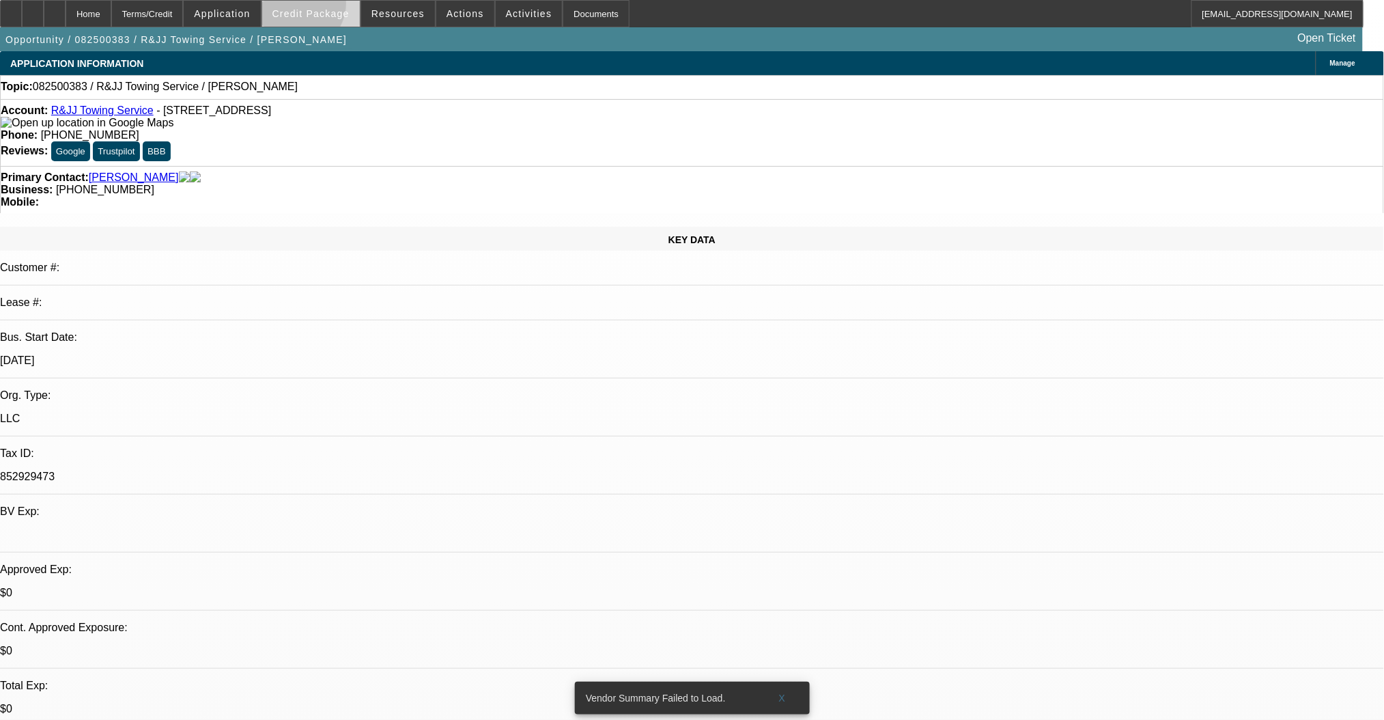
click at [319, 7] on span at bounding box center [311, 13] width 98 height 33
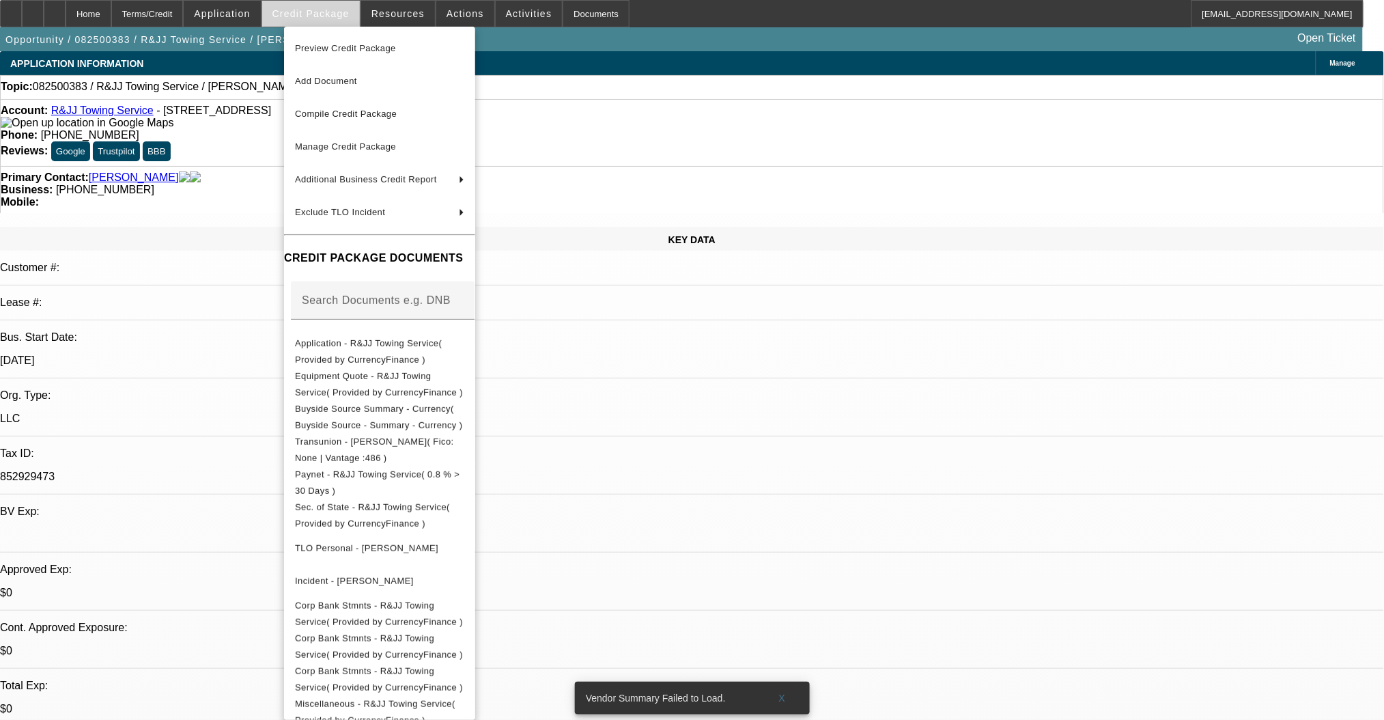
click at [319, 7] on div at bounding box center [692, 360] width 1384 height 720
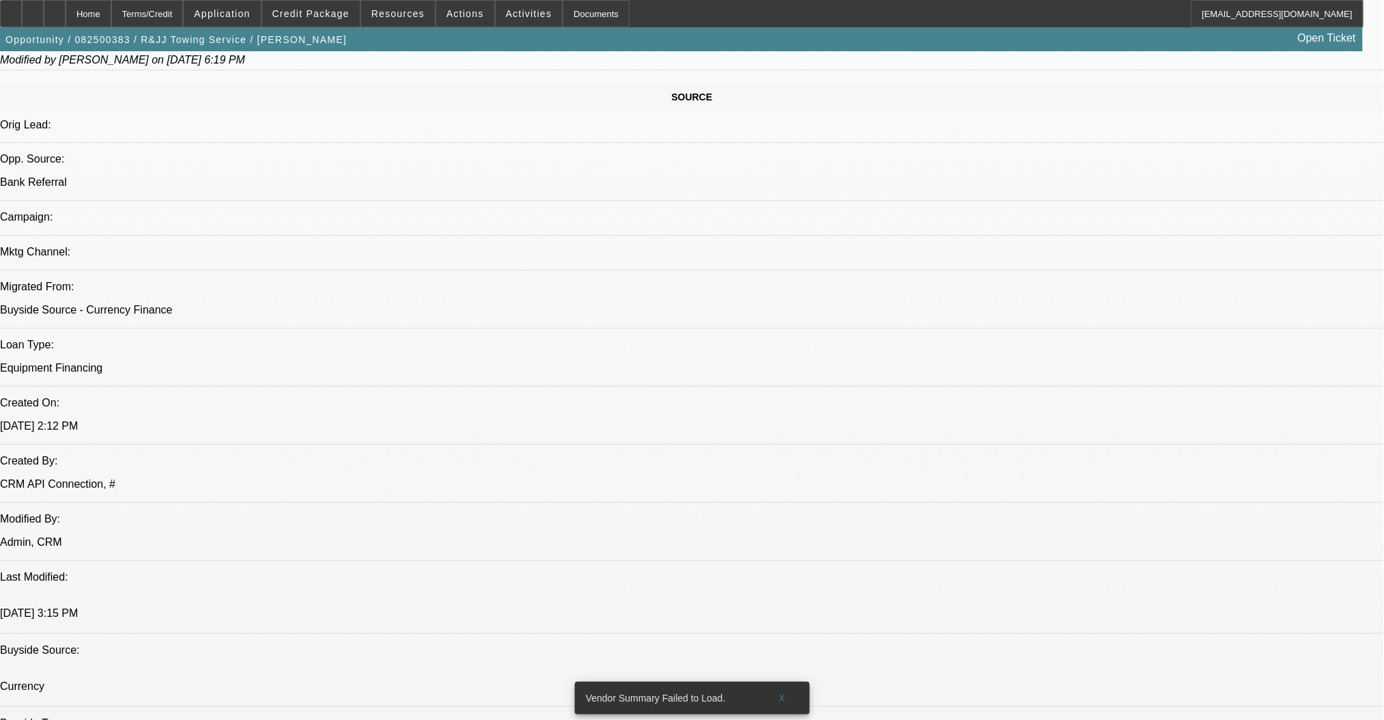
scroll to position [1001, 0]
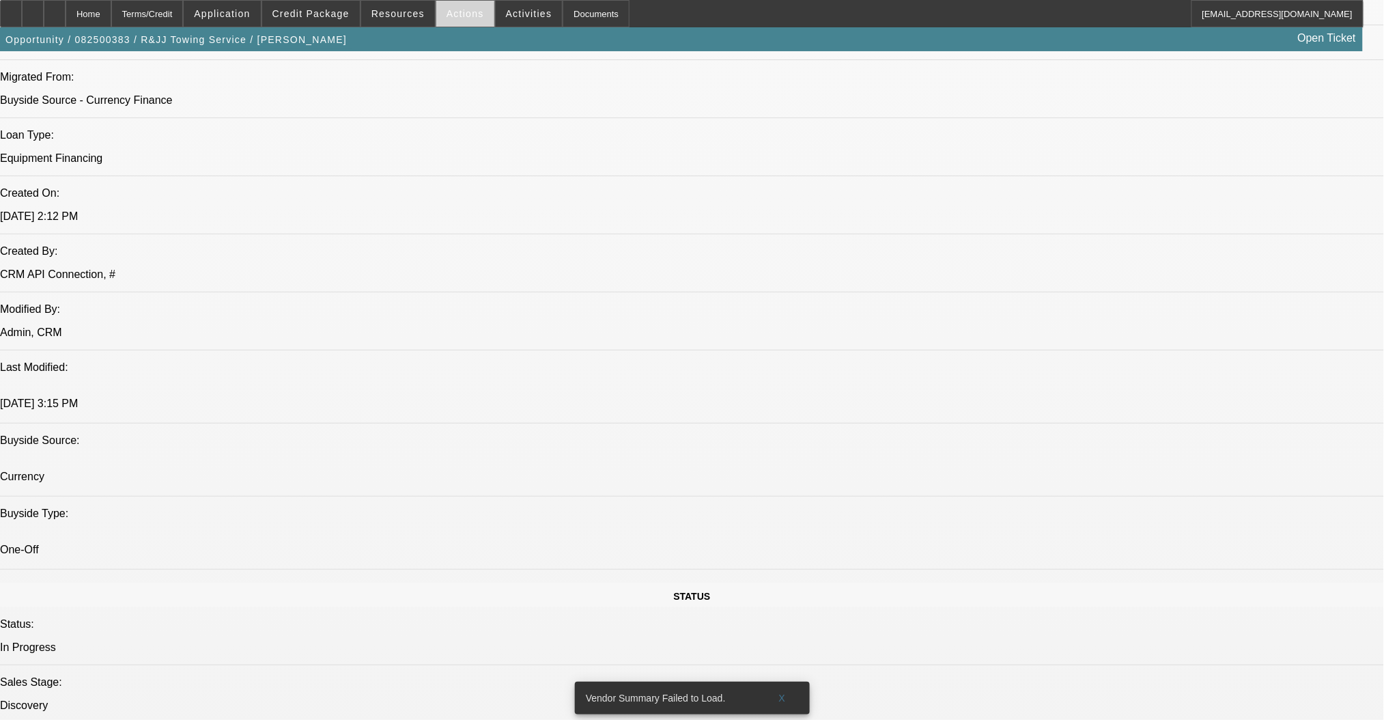
click at [459, 25] on span at bounding box center [465, 13] width 58 height 33
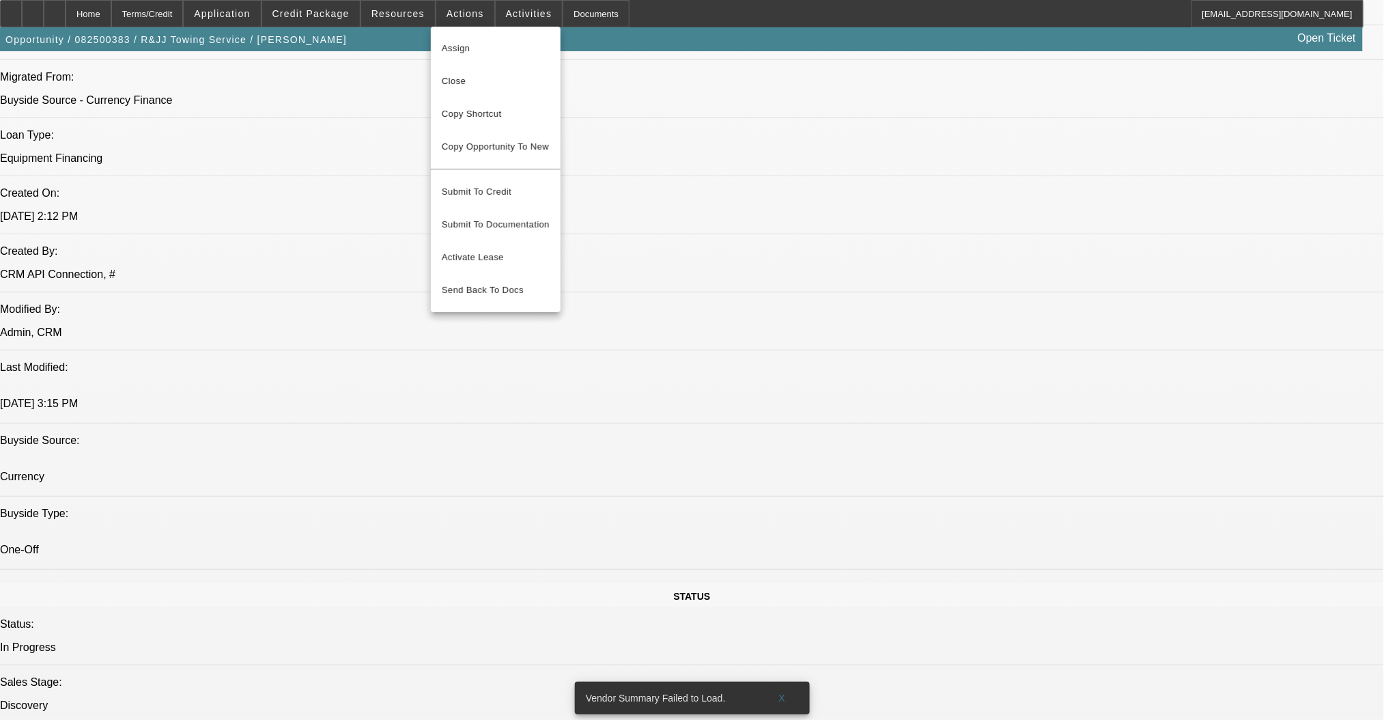
click at [512, 10] on div at bounding box center [692, 360] width 1384 height 720
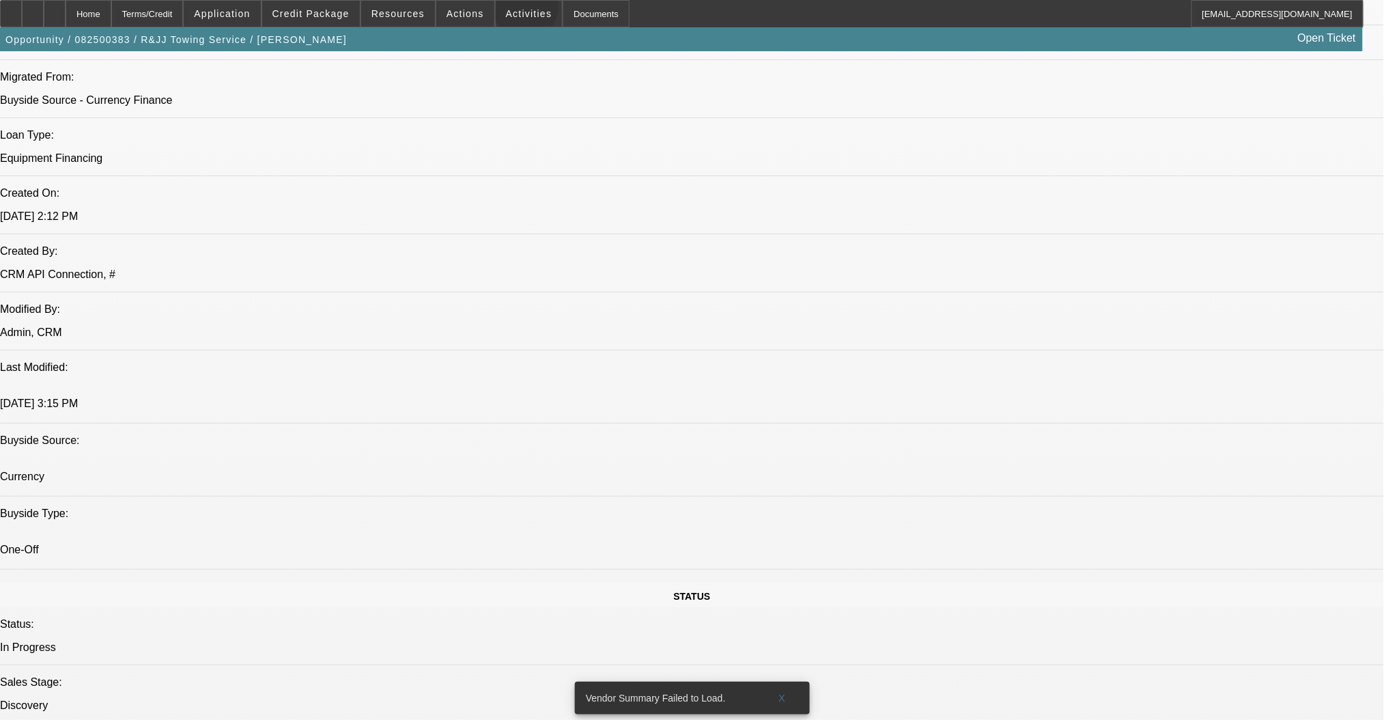
click at [512, 10] on span "Activities" at bounding box center [529, 13] width 46 height 11
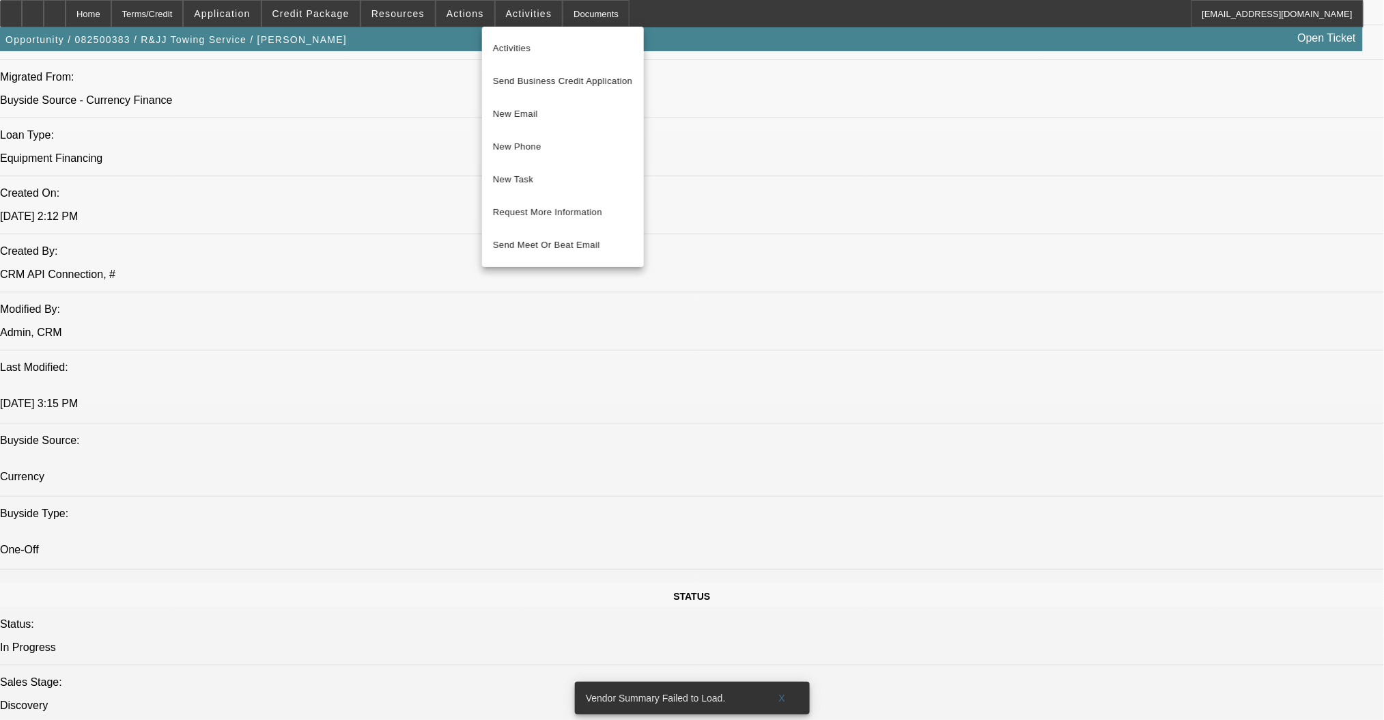
click at [512, 10] on div at bounding box center [692, 360] width 1384 height 720
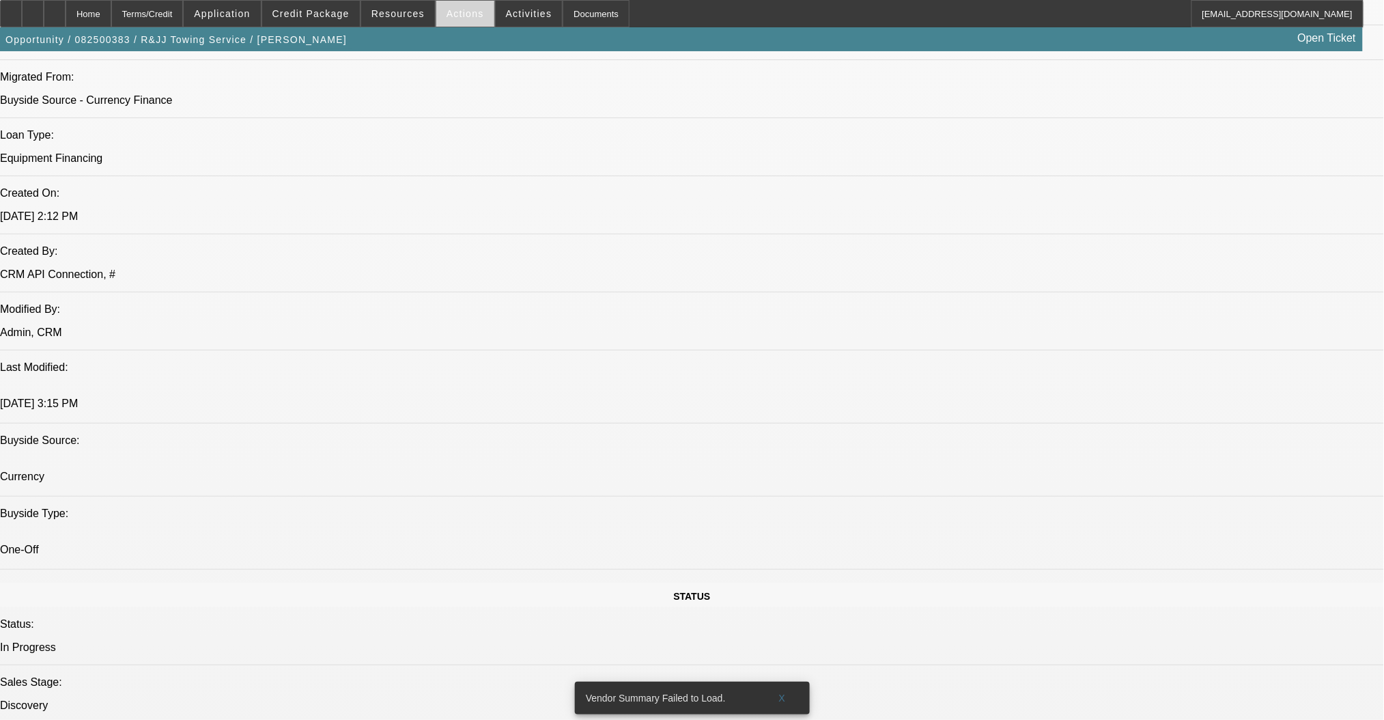
click at [444, 20] on span at bounding box center [465, 13] width 58 height 33
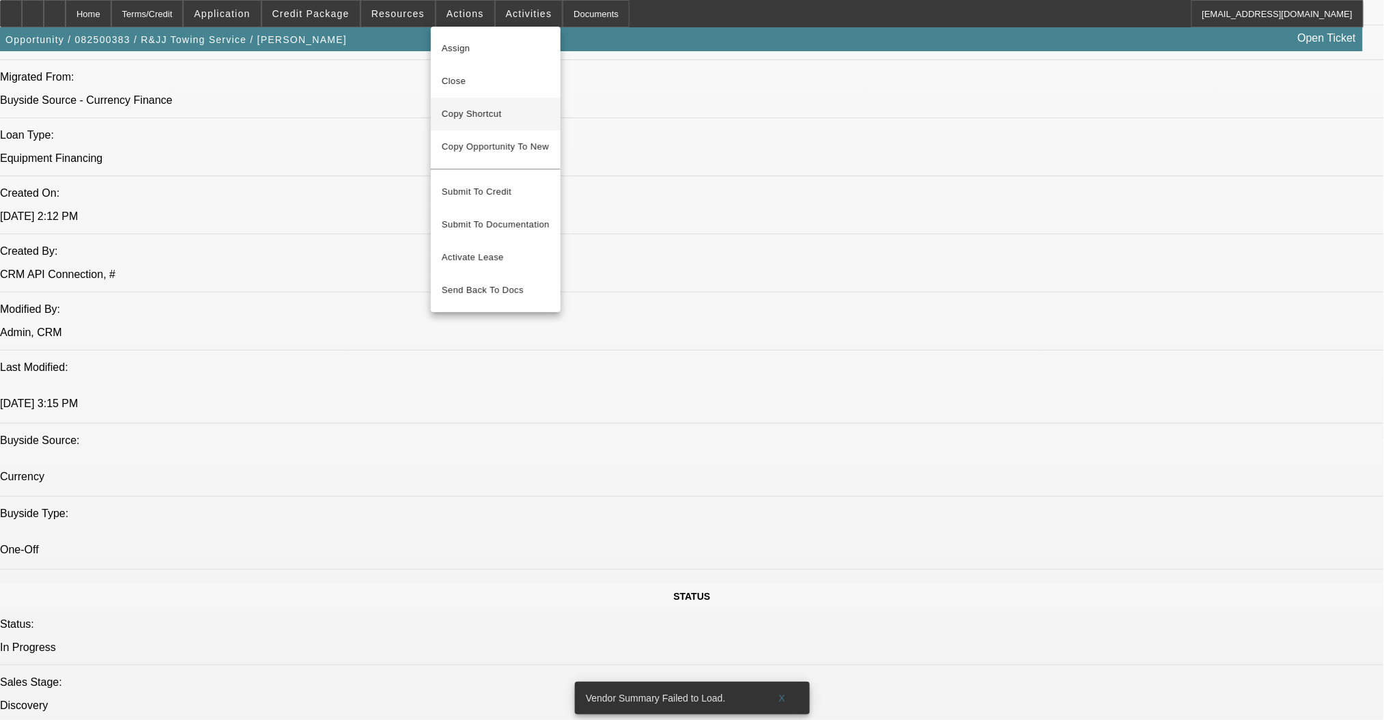
click at [486, 115] on span "Copy Shortcut" at bounding box center [496, 114] width 108 height 16
